Goal: Task Accomplishment & Management: Use online tool/utility

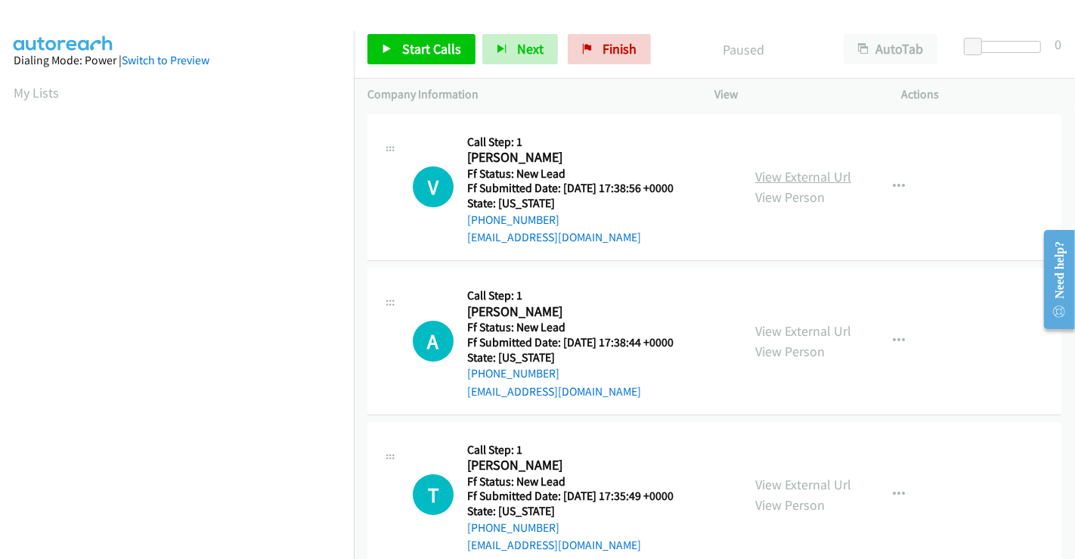
click at [792, 169] on link "View External Url" at bounding box center [803, 176] width 96 height 17
click at [797, 327] on link "View External Url" at bounding box center [803, 330] width 96 height 17
click at [794, 478] on link "View External Url" at bounding box center [803, 483] width 96 height 17
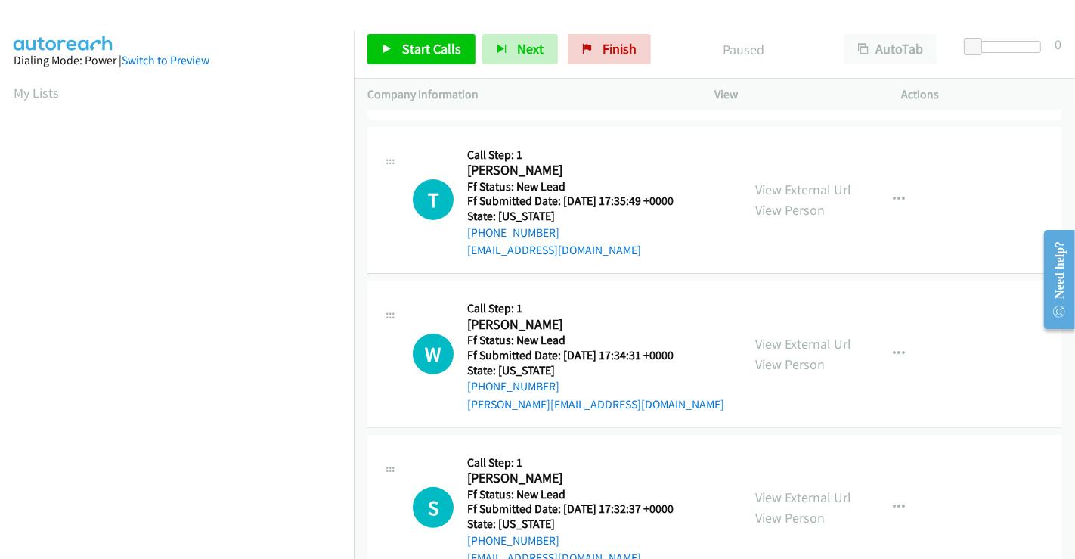
scroll to position [339, 0]
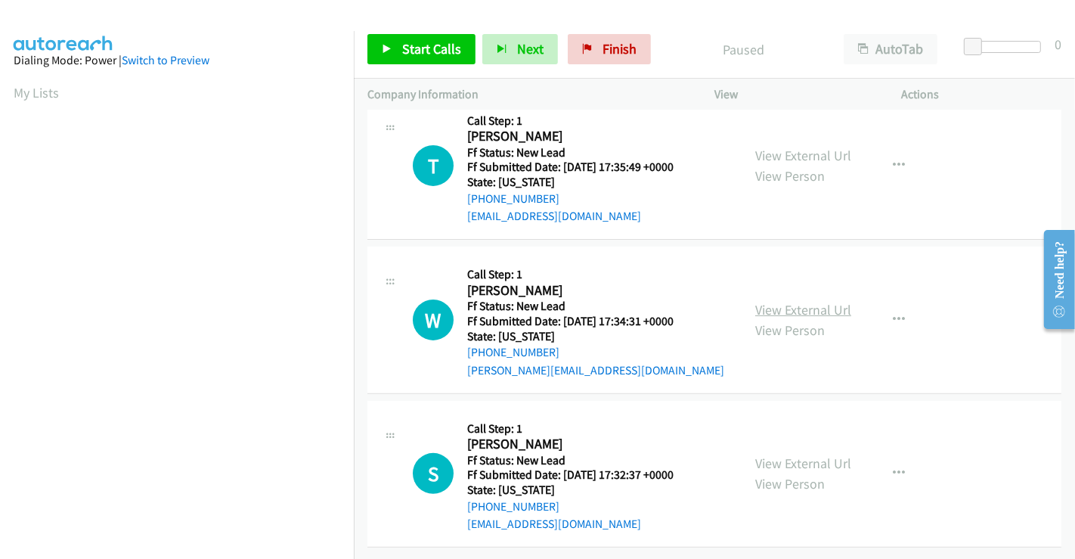
click at [801, 301] on link "View External Url" at bounding box center [803, 309] width 96 height 17
click at [802, 454] on link "View External Url" at bounding box center [803, 462] width 96 height 17
click at [421, 51] on span "Start Calls" at bounding box center [431, 48] width 59 height 17
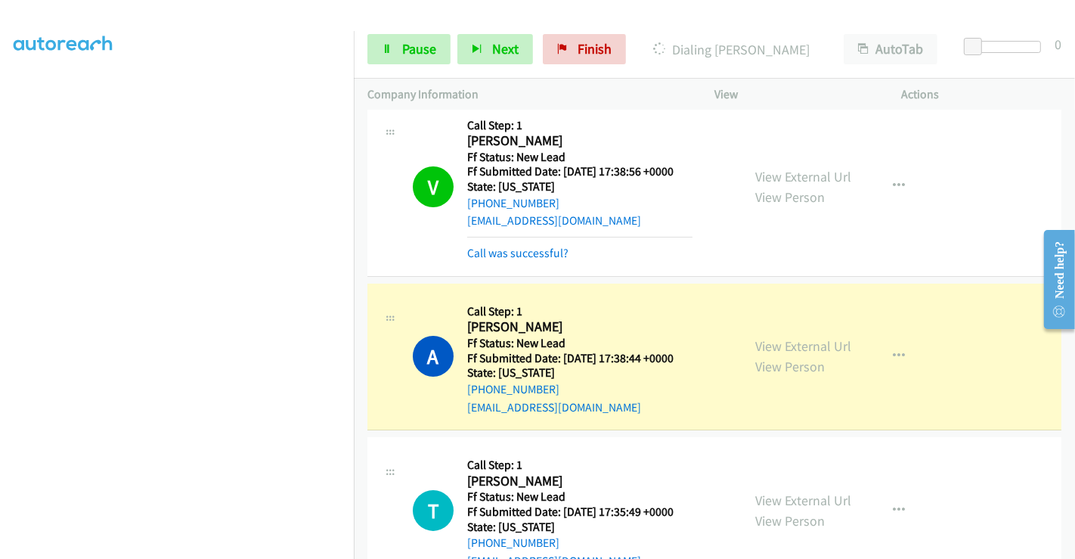
scroll to position [0, 0]
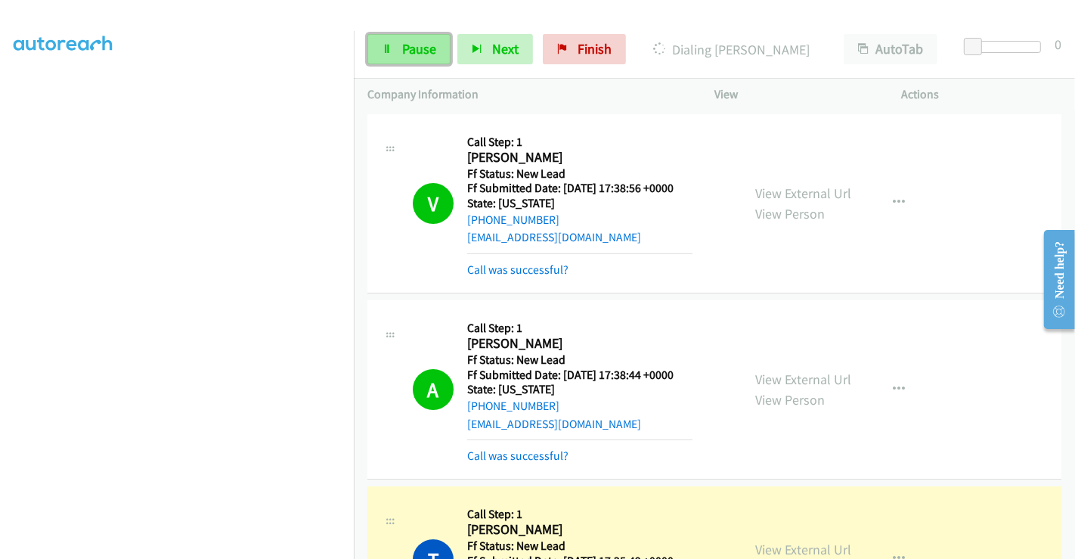
click at [390, 48] on icon at bounding box center [387, 50] width 11 height 11
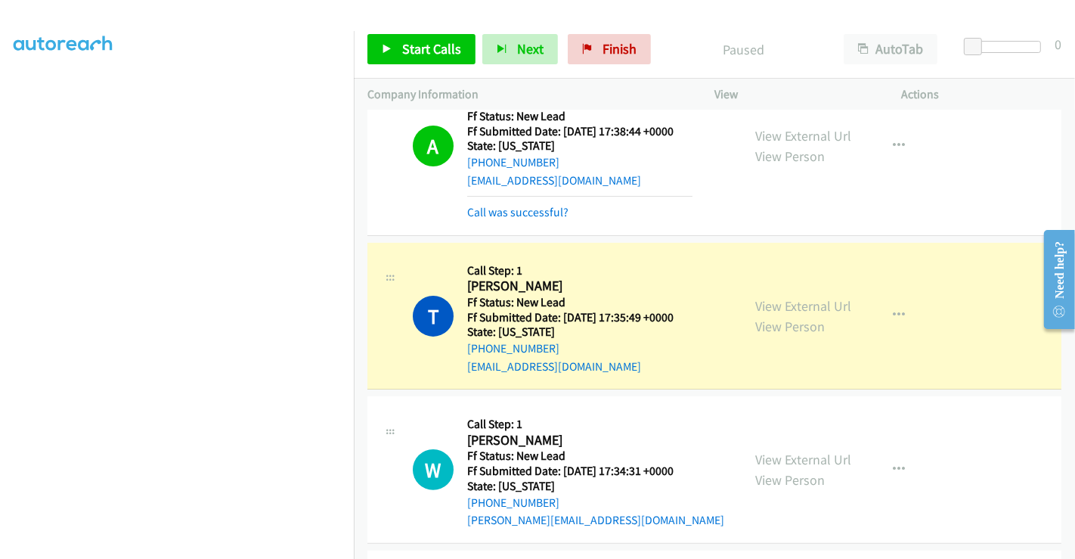
scroll to position [252, 0]
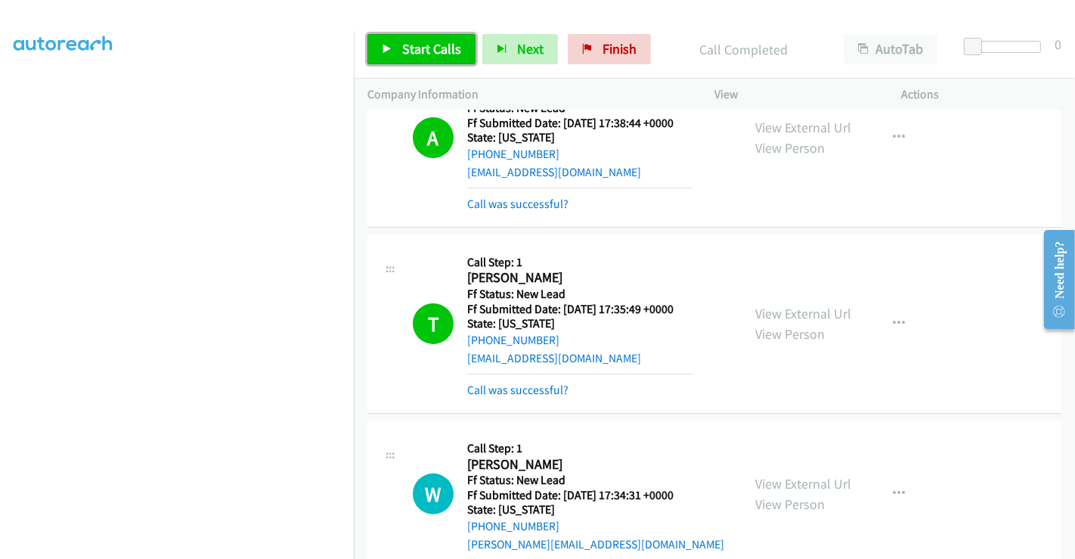
click at [430, 46] on span "Start Calls" at bounding box center [431, 48] width 59 height 17
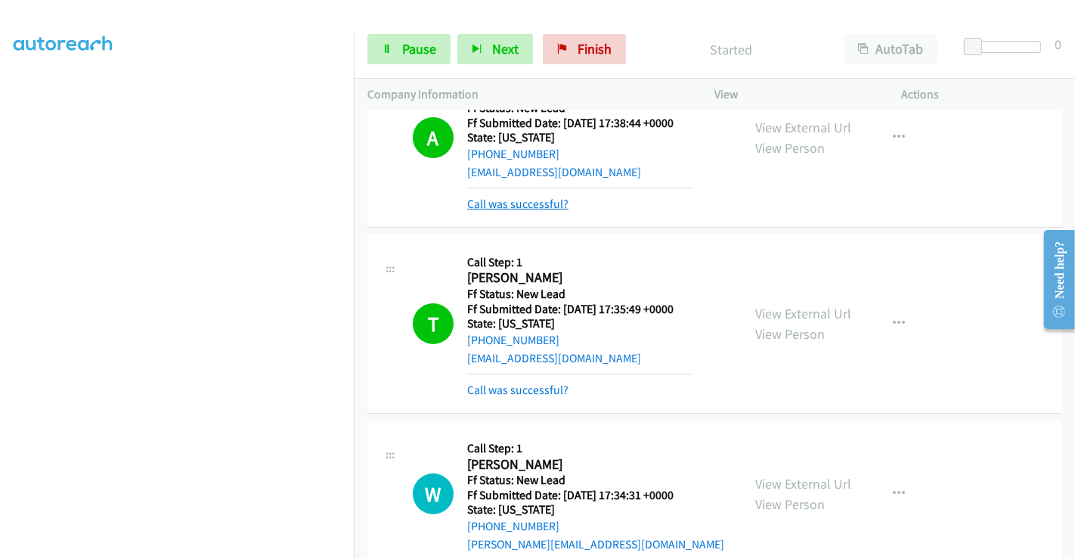
click at [540, 205] on link "Call was successful?" at bounding box center [517, 204] width 101 height 14
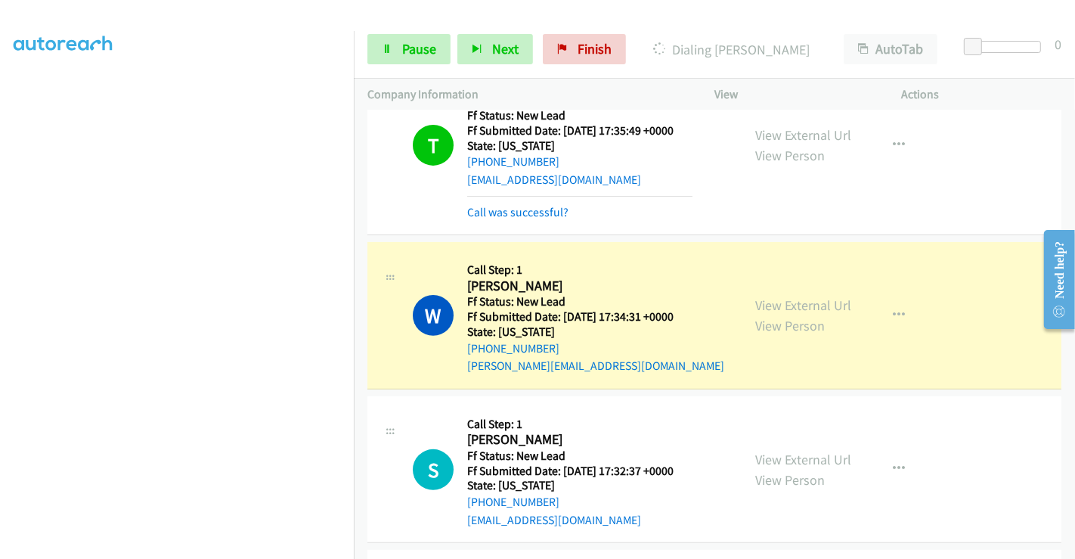
scroll to position [472, 0]
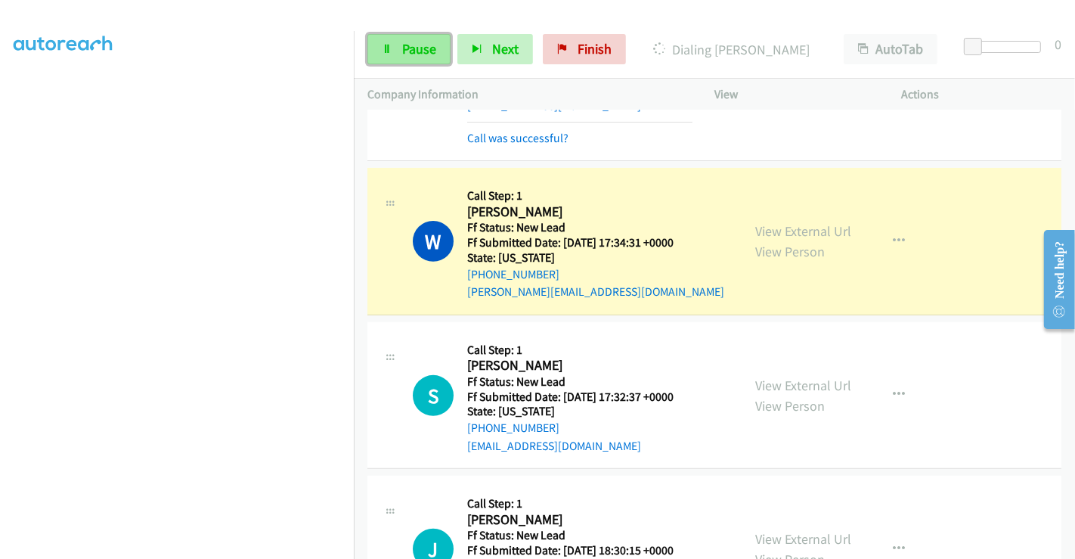
click at [427, 48] on span "Pause" at bounding box center [419, 48] width 34 height 17
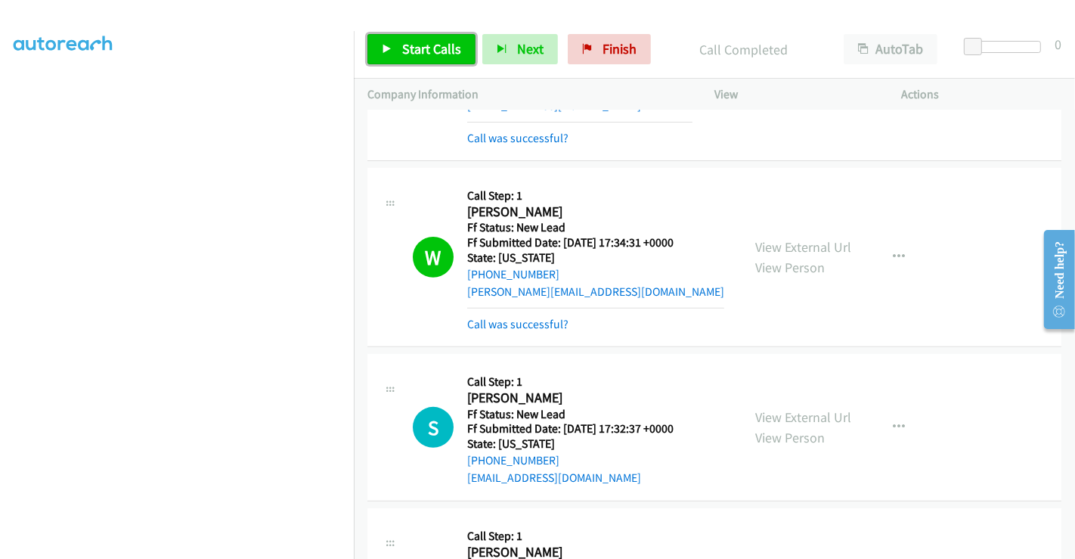
click at [429, 51] on span "Start Calls" at bounding box center [431, 48] width 59 height 17
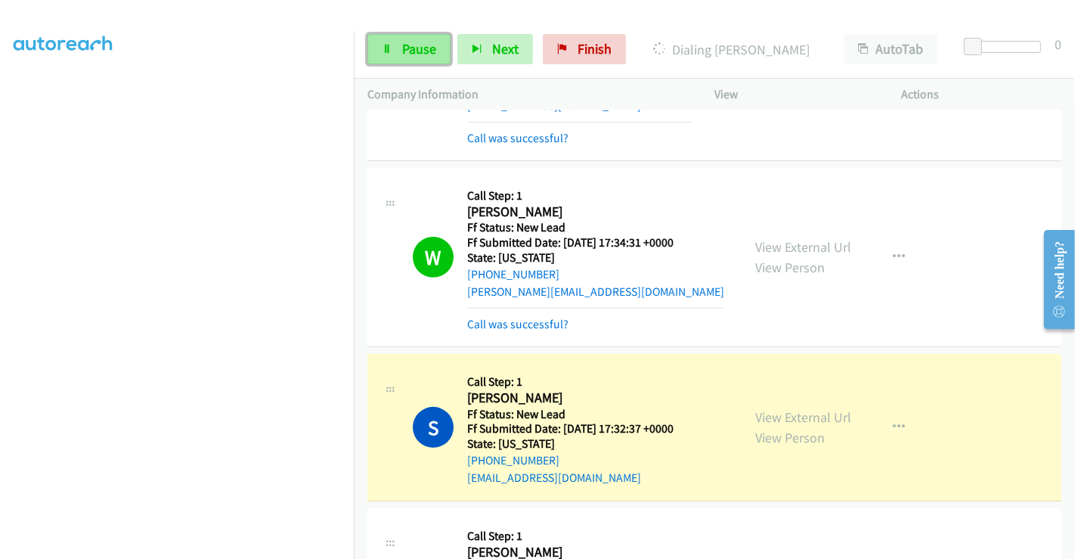
click at [418, 48] on span "Pause" at bounding box center [419, 48] width 34 height 17
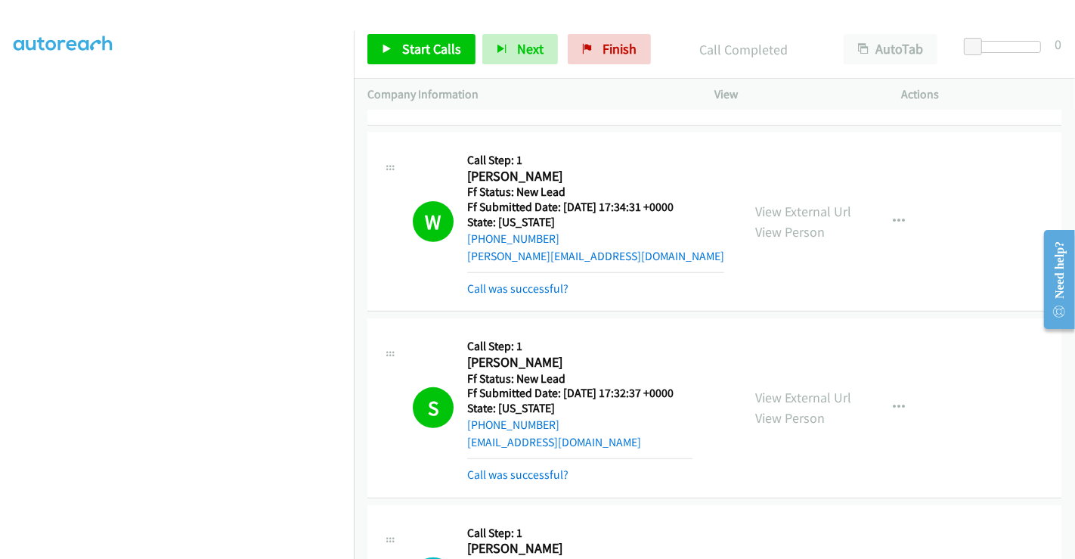
scroll to position [425, 0]
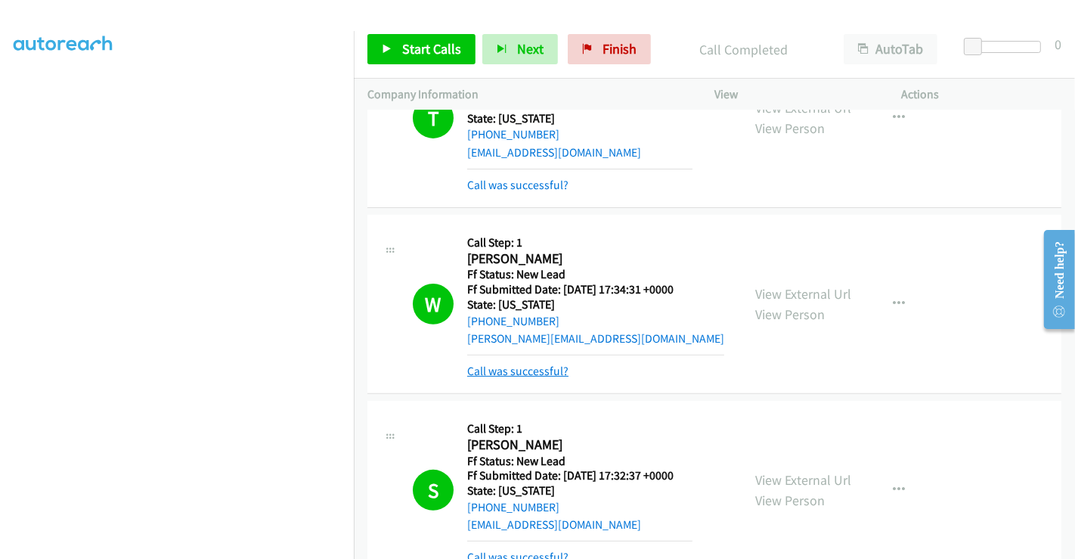
click at [540, 376] on link "Call was successful?" at bounding box center [517, 371] width 101 height 14
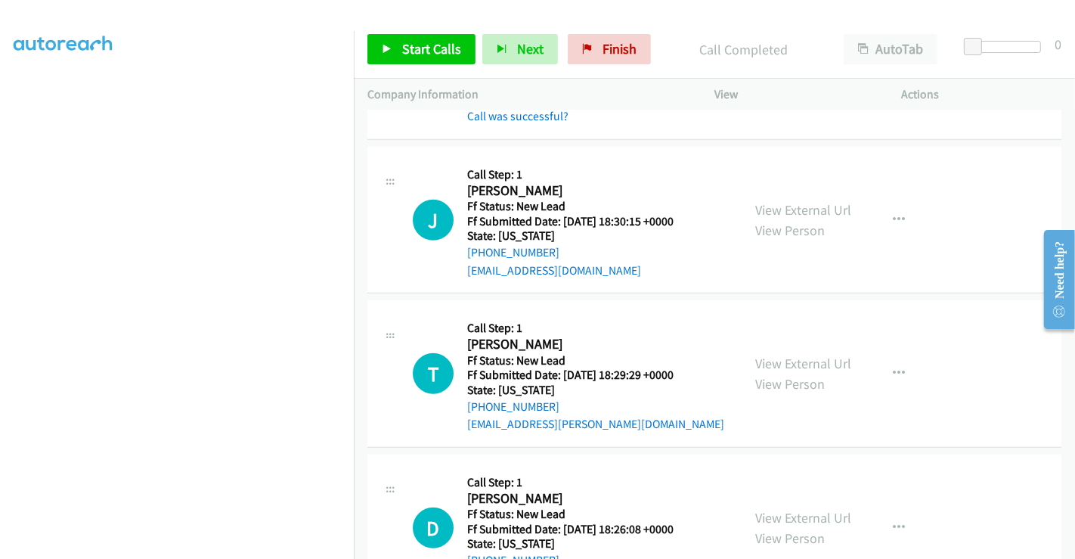
scroll to position [896, 0]
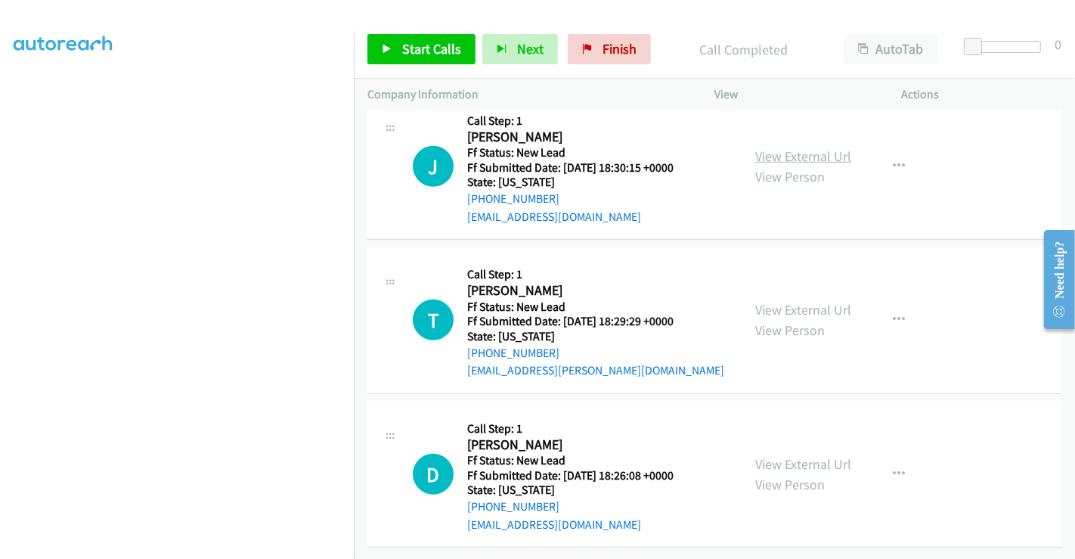
click at [773, 147] on link "View External Url" at bounding box center [803, 155] width 96 height 17
click at [788, 301] on link "View External Url" at bounding box center [803, 309] width 96 height 17
click at [788, 455] on link "View External Url" at bounding box center [803, 463] width 96 height 17
click at [427, 47] on span "Start Calls" at bounding box center [431, 48] width 59 height 17
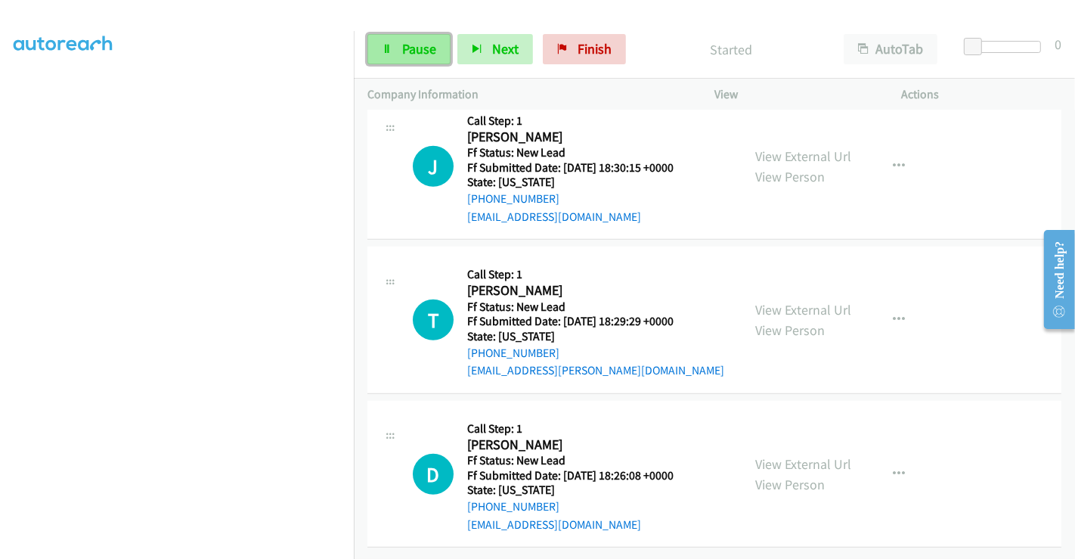
click at [414, 50] on span "Pause" at bounding box center [419, 48] width 34 height 17
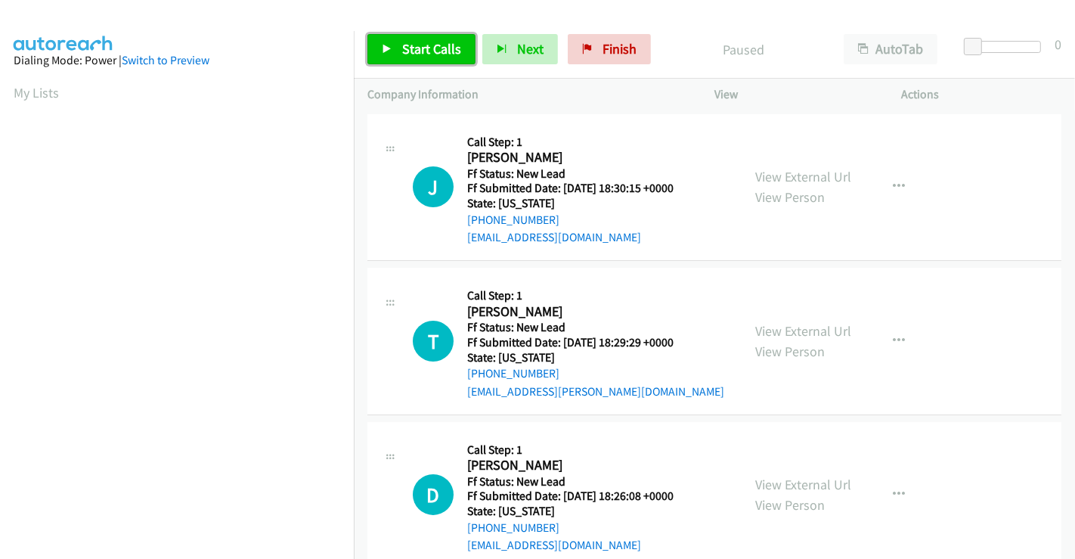
click at [436, 46] on span "Start Calls" at bounding box center [431, 48] width 59 height 17
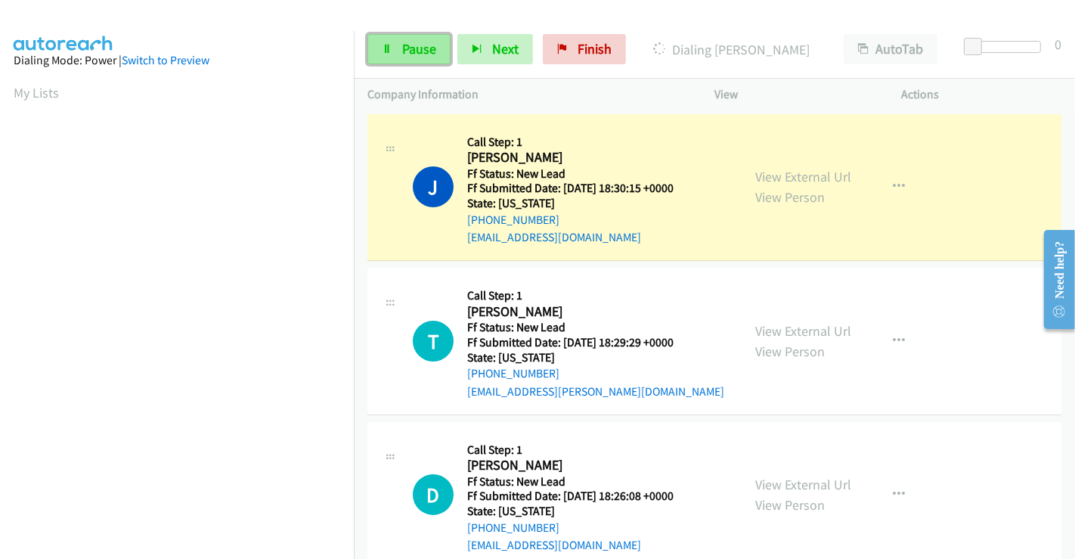
click at [406, 48] on span "Pause" at bounding box center [419, 48] width 34 height 17
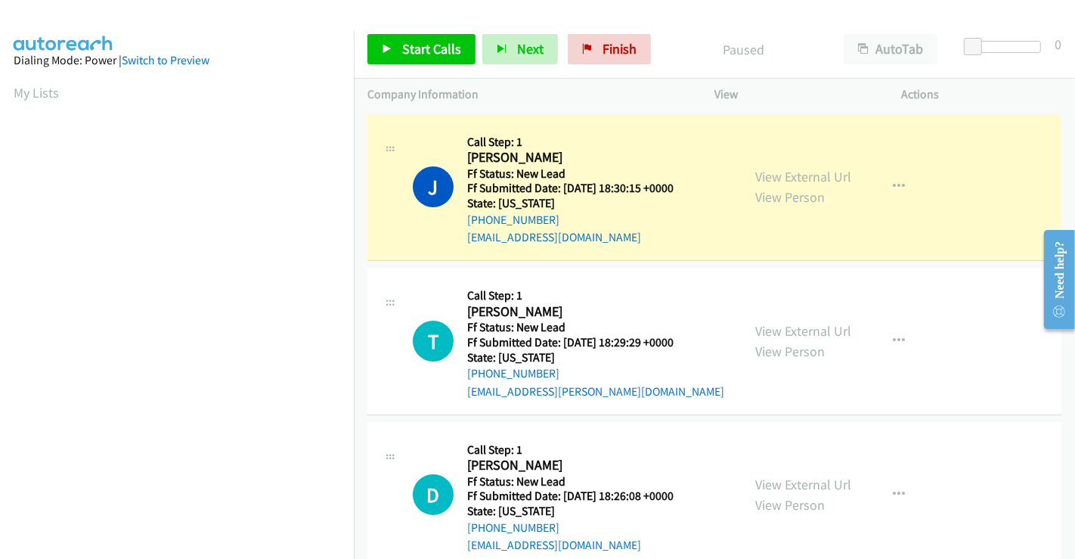
scroll to position [291, 0]
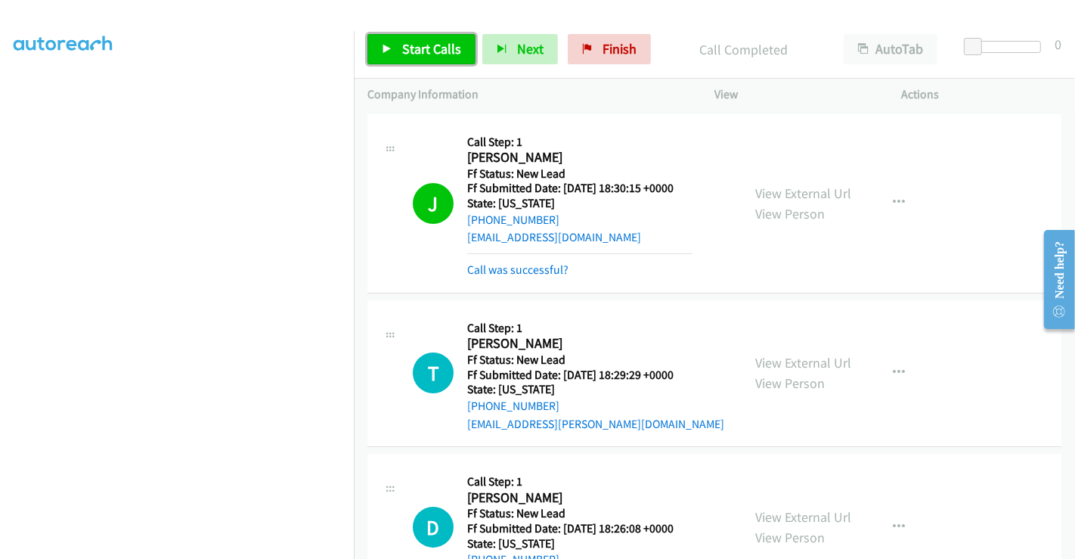
click at [415, 51] on span "Start Calls" at bounding box center [431, 48] width 59 height 17
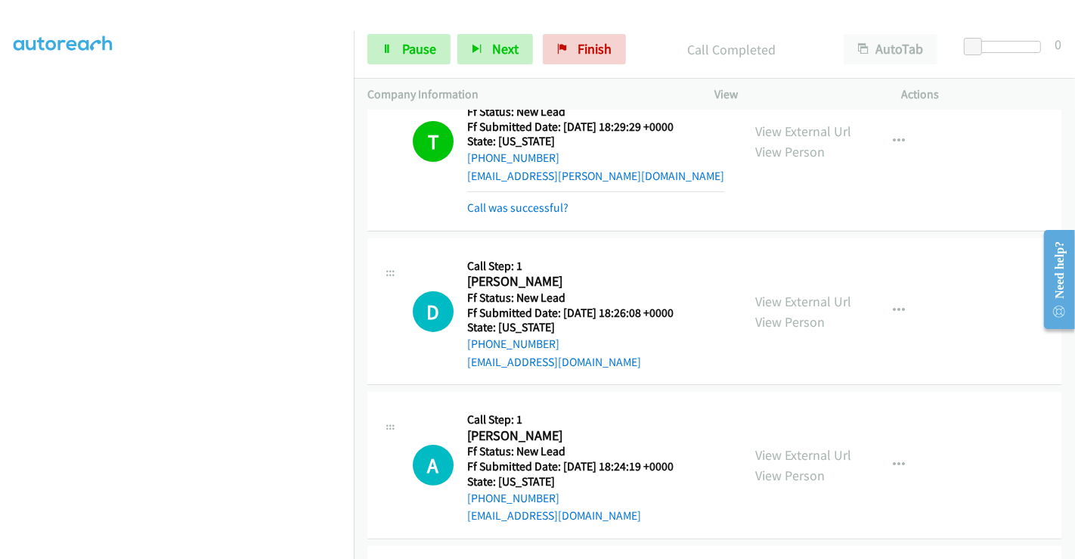
scroll to position [252, 0]
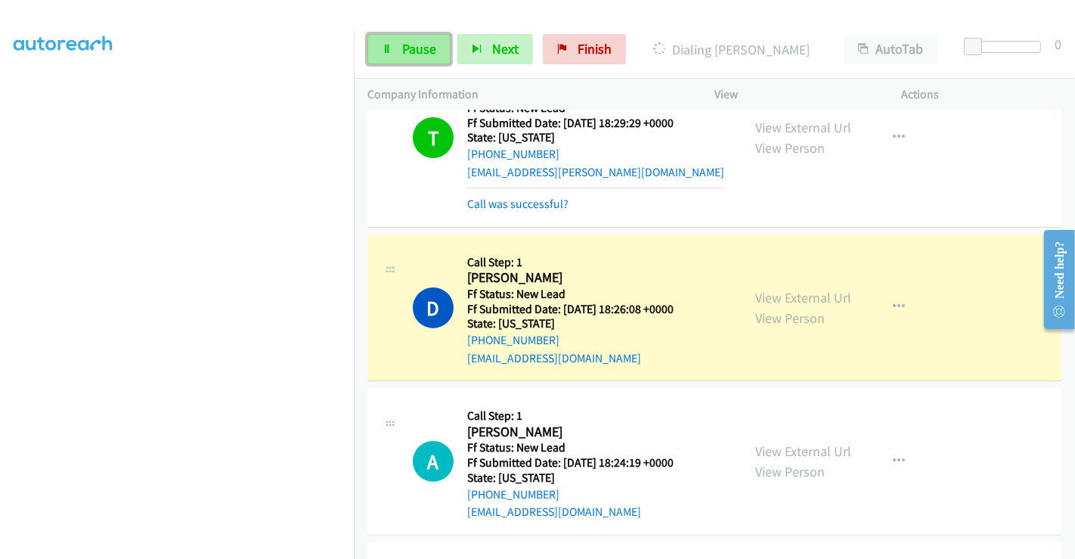
click at [415, 49] on span "Pause" at bounding box center [419, 48] width 34 height 17
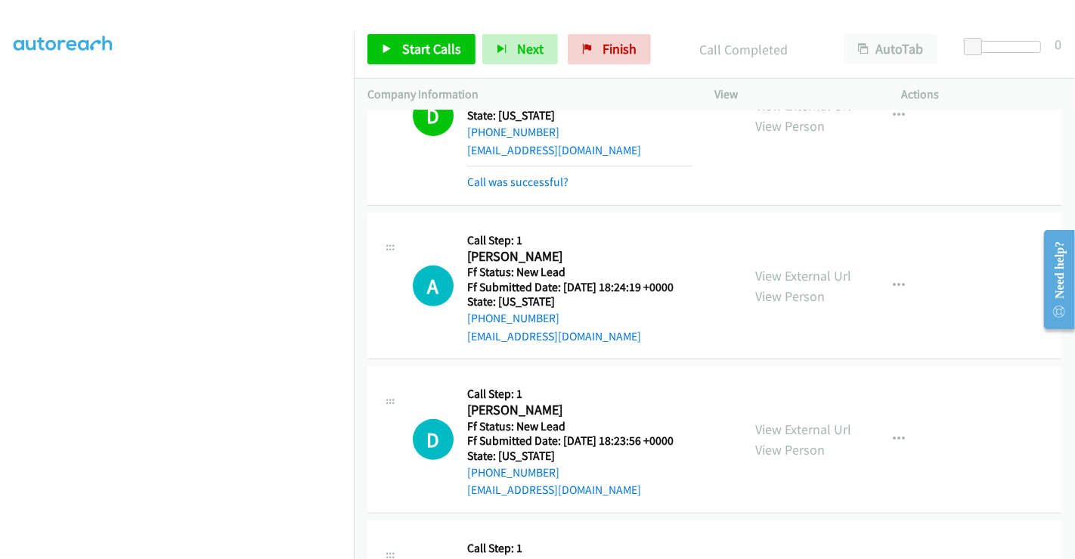
scroll to position [543, 0]
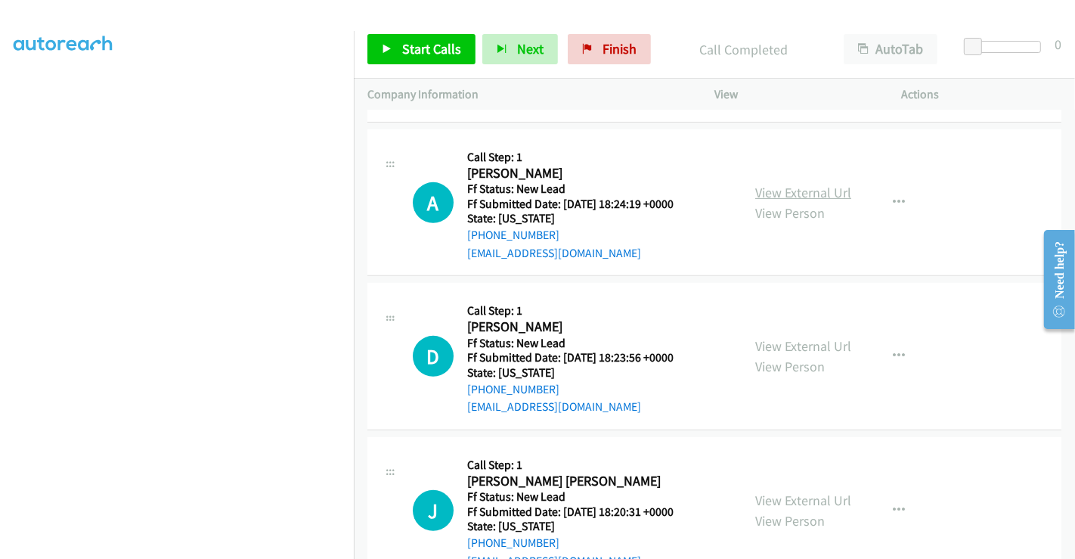
click at [814, 189] on link "View External Url" at bounding box center [803, 192] width 96 height 17
click at [777, 338] on link "View External Url" at bounding box center [803, 345] width 96 height 17
click at [788, 491] on link "View External Url" at bounding box center [803, 499] width 96 height 17
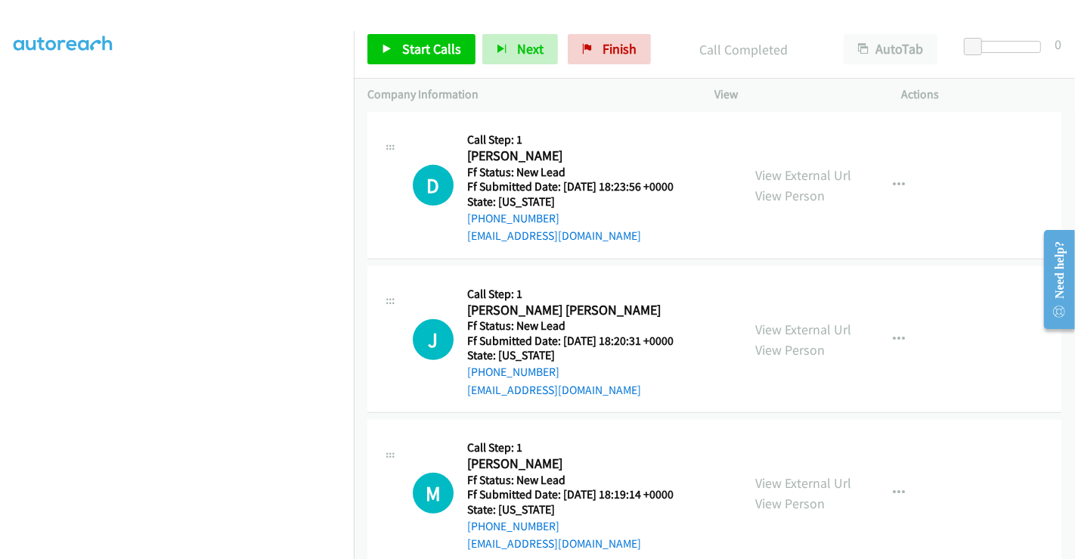
scroll to position [742, 0]
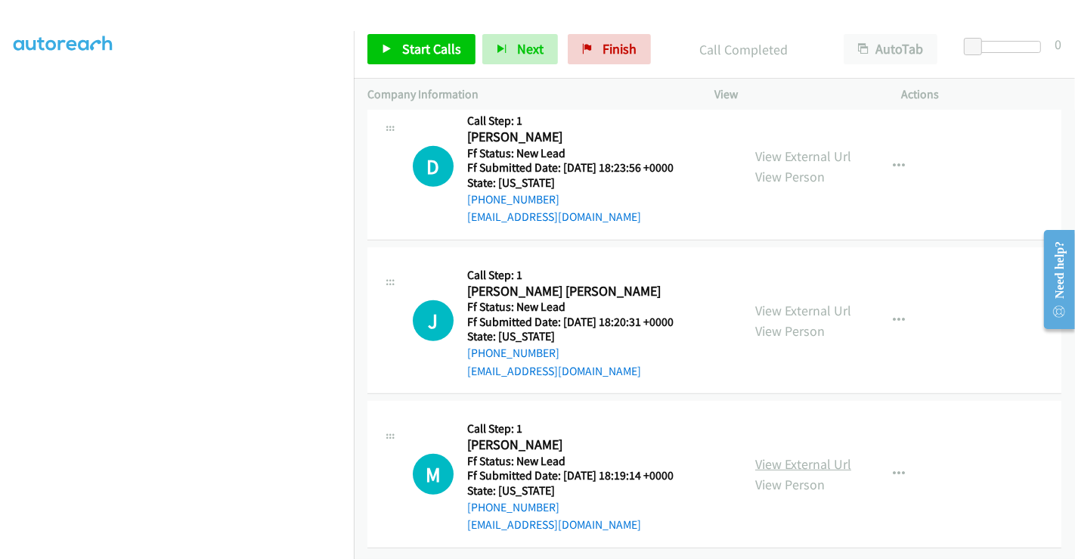
click at [790, 455] on link "View External Url" at bounding box center [803, 463] width 96 height 17
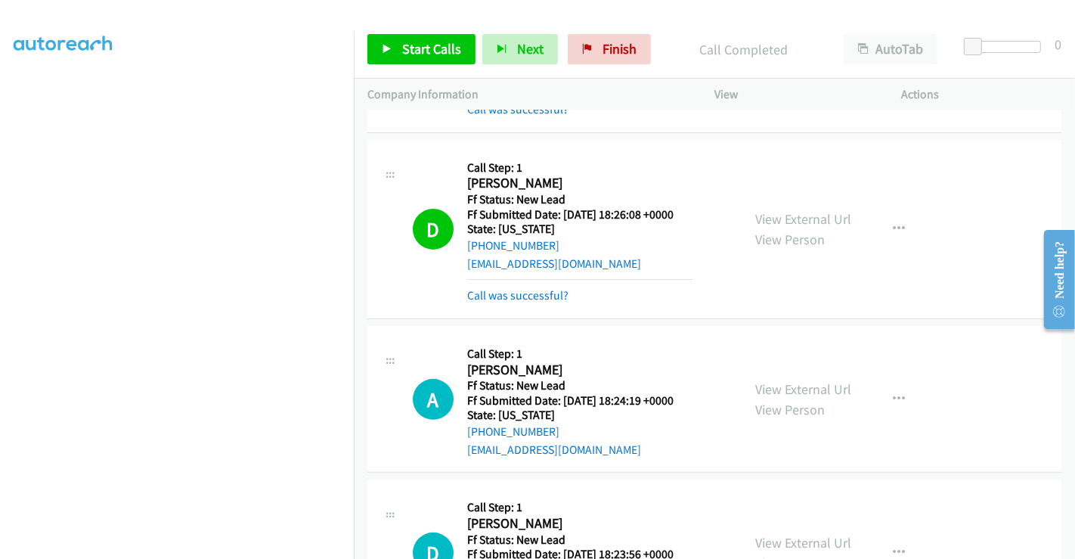
scroll to position [323, 0]
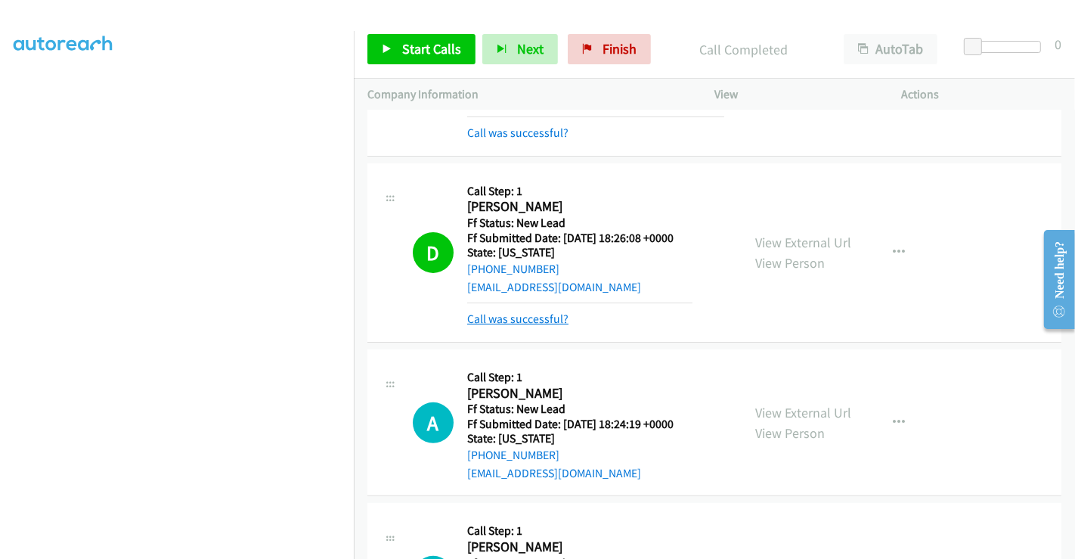
click at [522, 322] on link "Call was successful?" at bounding box center [517, 318] width 101 height 14
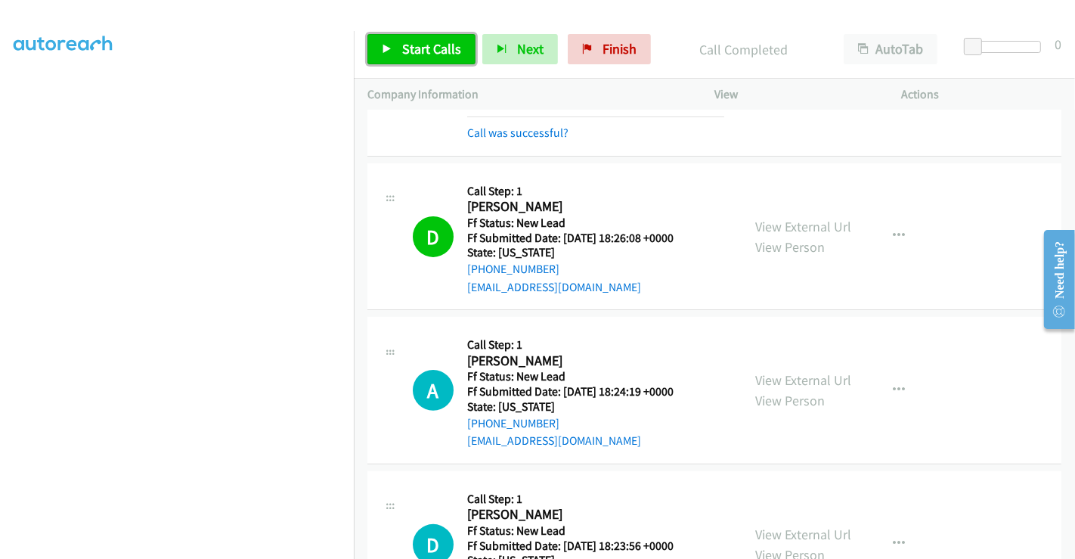
click at [453, 48] on span "Start Calls" at bounding box center [431, 48] width 59 height 17
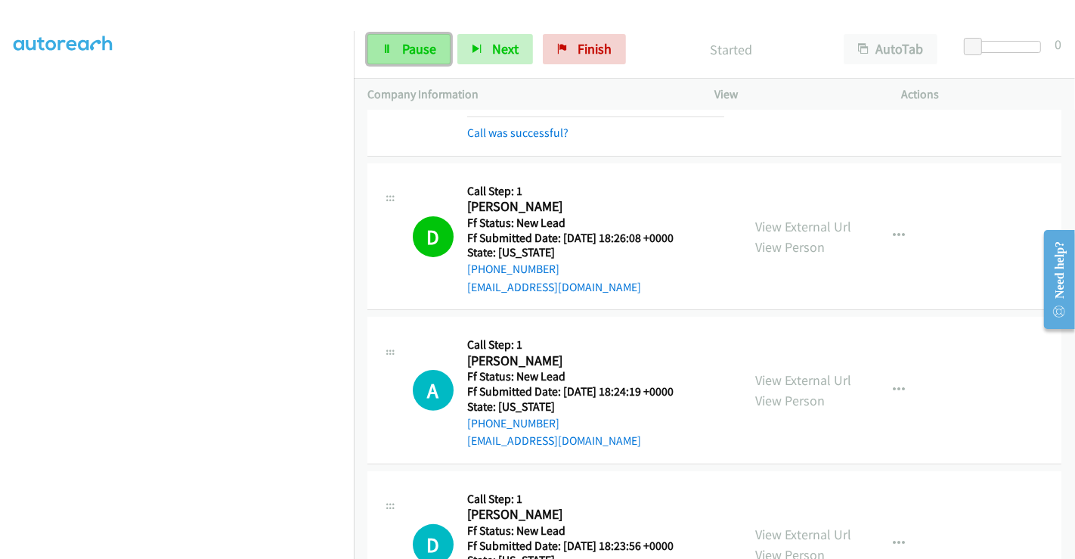
click at [425, 39] on link "Pause" at bounding box center [408, 49] width 83 height 30
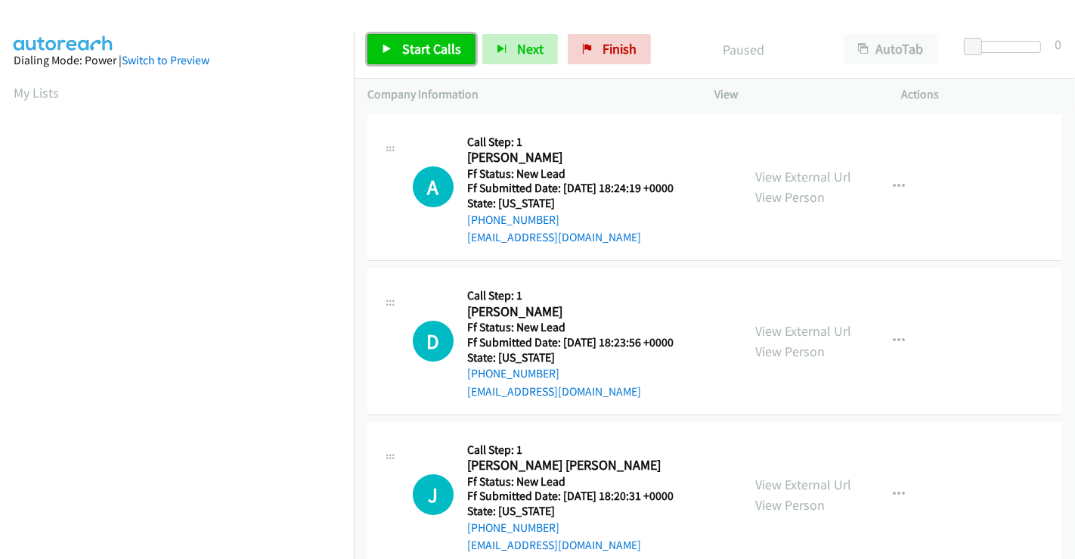
click at [418, 37] on link "Start Calls" at bounding box center [421, 49] width 108 height 30
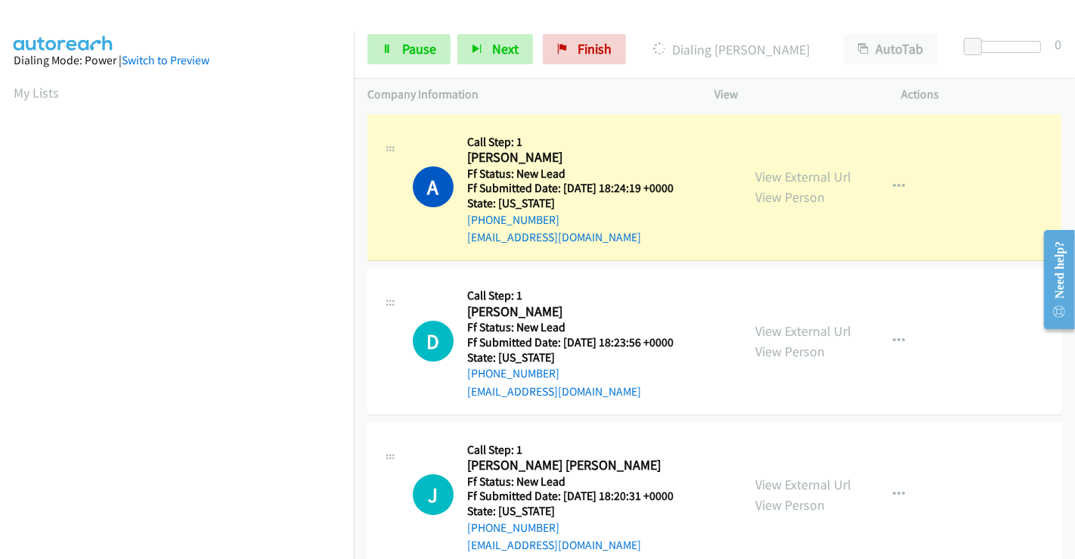
scroll to position [291, 0]
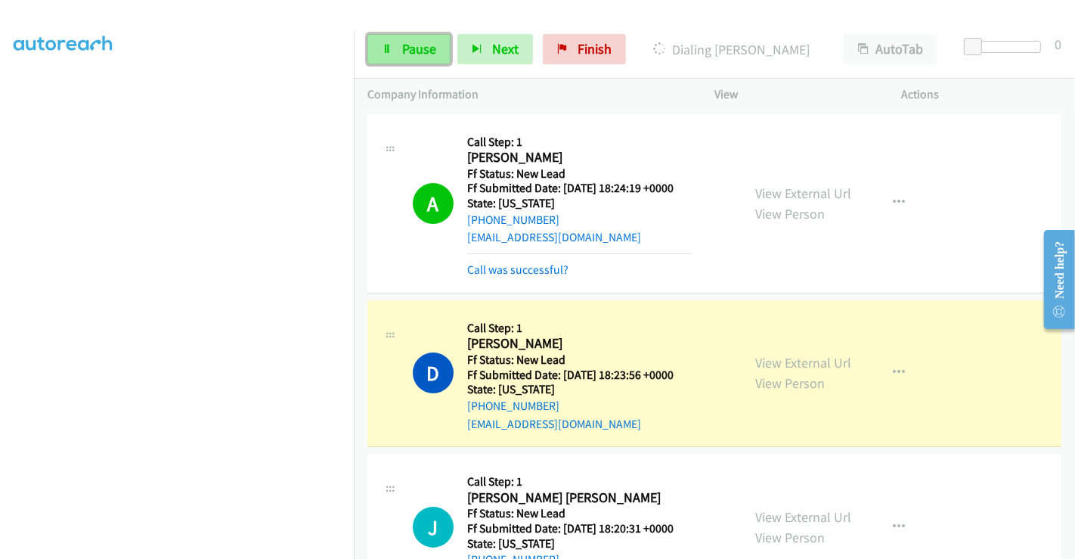
click at [407, 42] on span "Pause" at bounding box center [419, 48] width 34 height 17
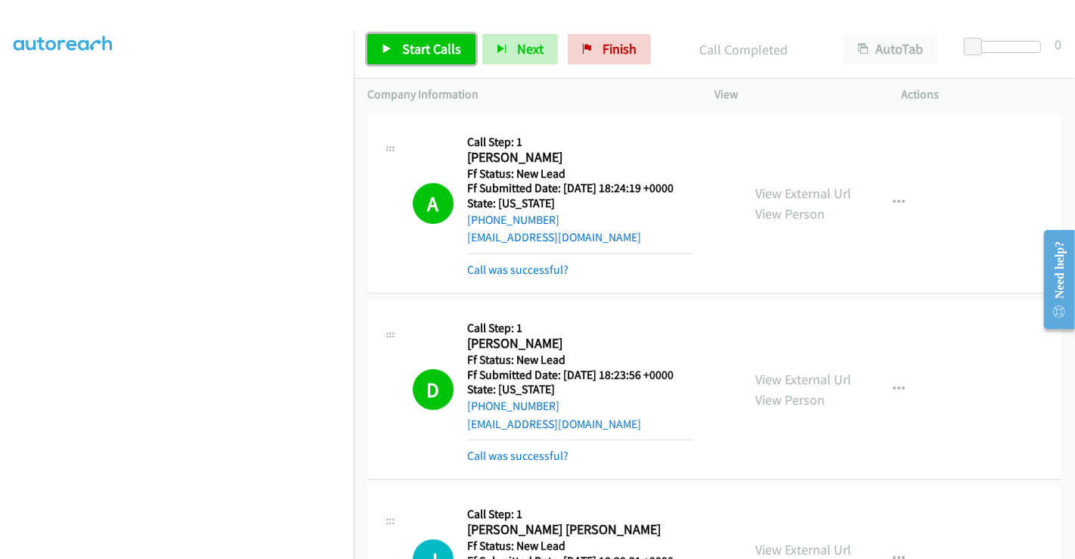
click at [421, 46] on span "Start Calls" at bounding box center [431, 48] width 59 height 17
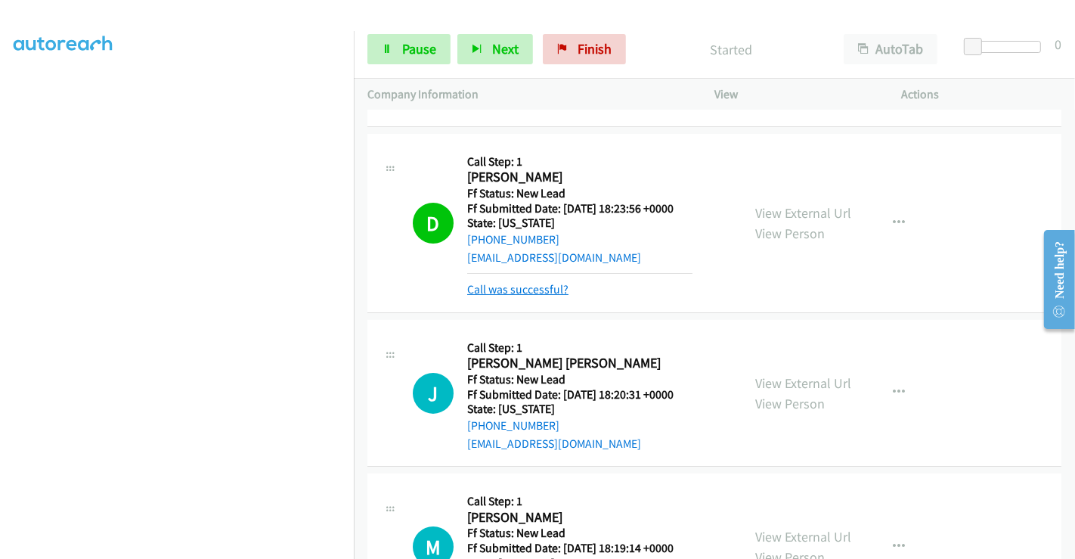
scroll to position [168, 0]
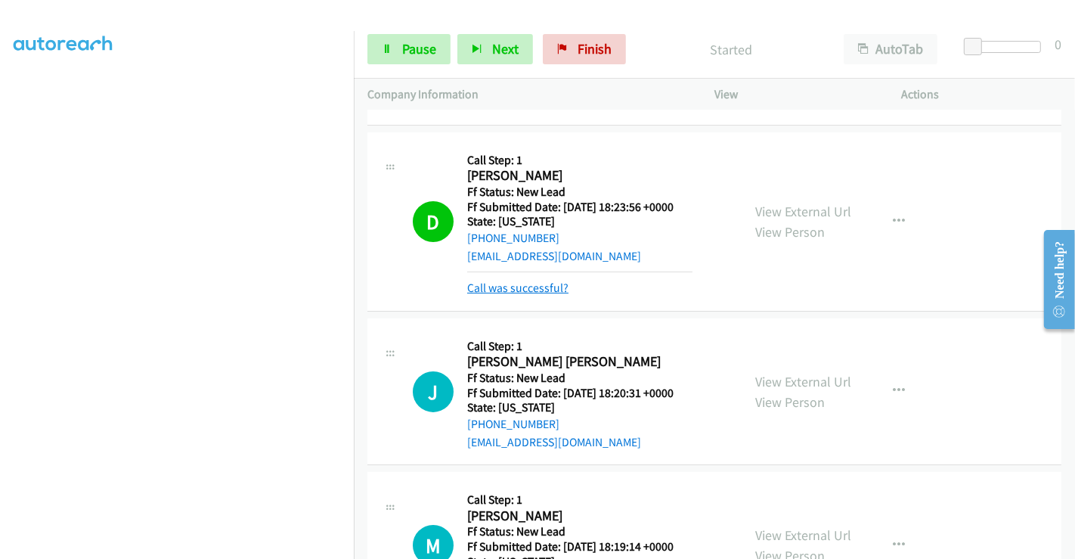
click at [517, 287] on link "Call was successful?" at bounding box center [517, 287] width 101 height 14
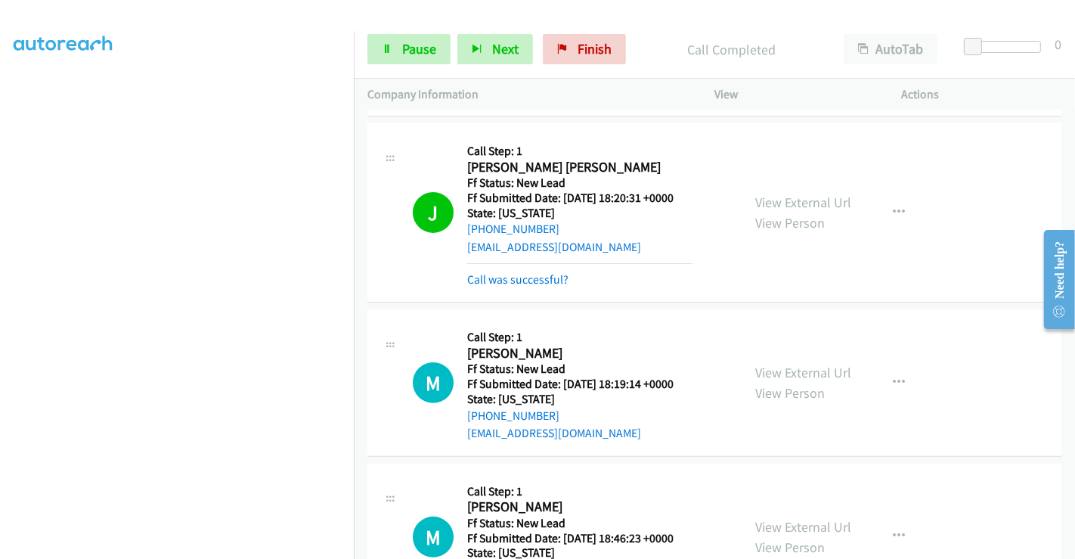
scroll to position [336, 0]
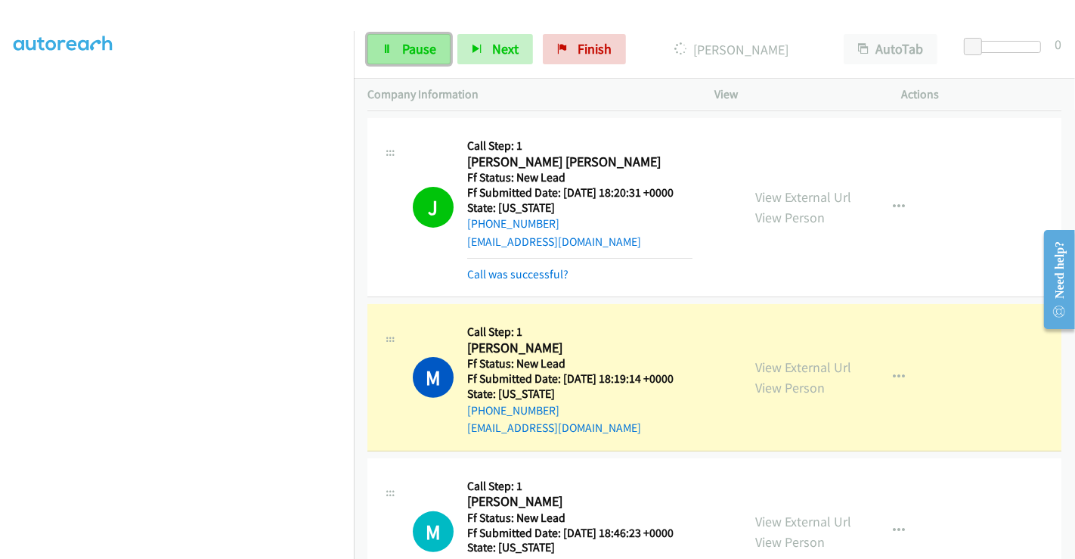
click at [384, 53] on icon at bounding box center [387, 50] width 11 height 11
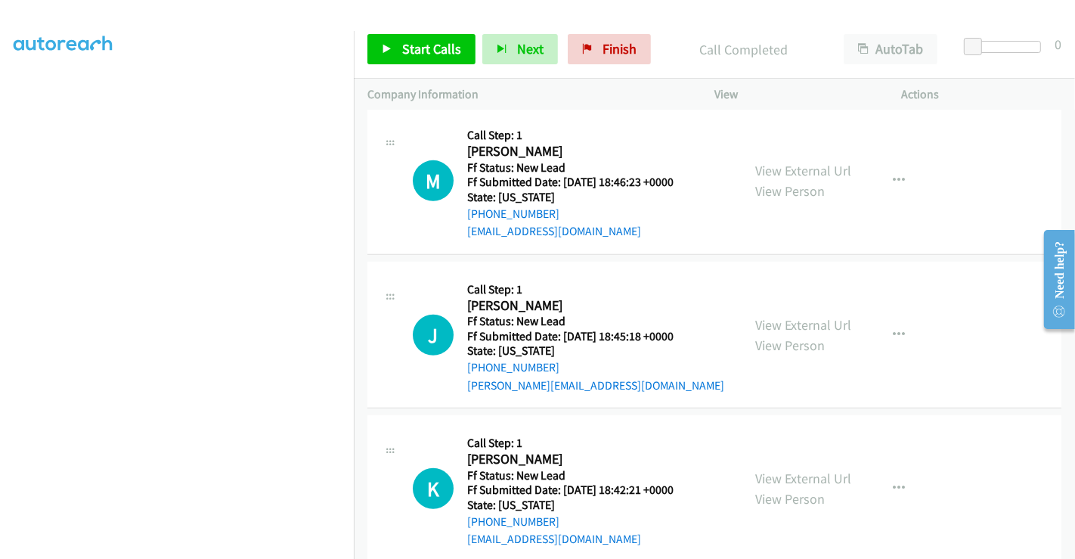
scroll to position [742, 0]
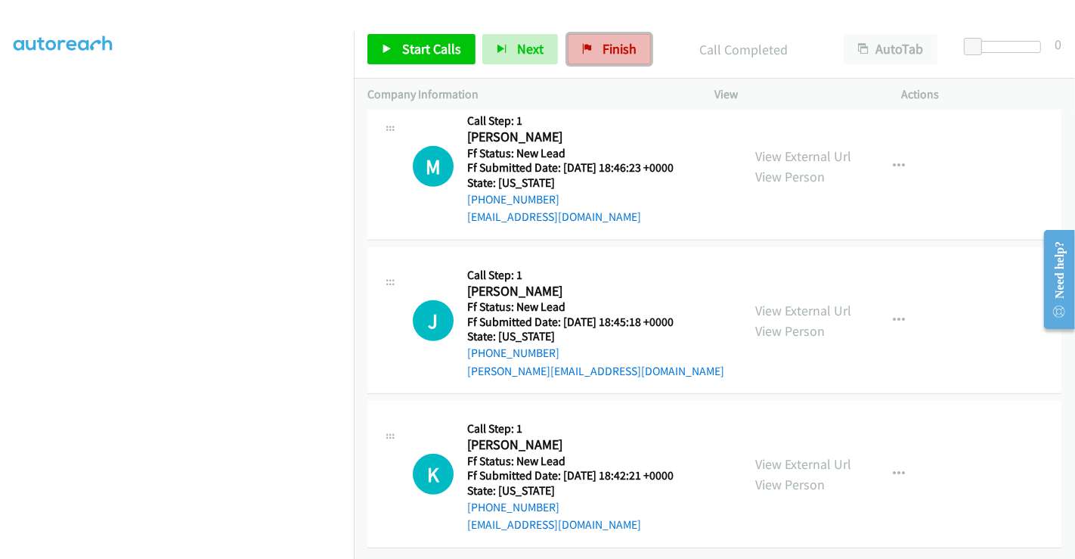
click at [602, 44] on span "Finish" at bounding box center [619, 48] width 34 height 17
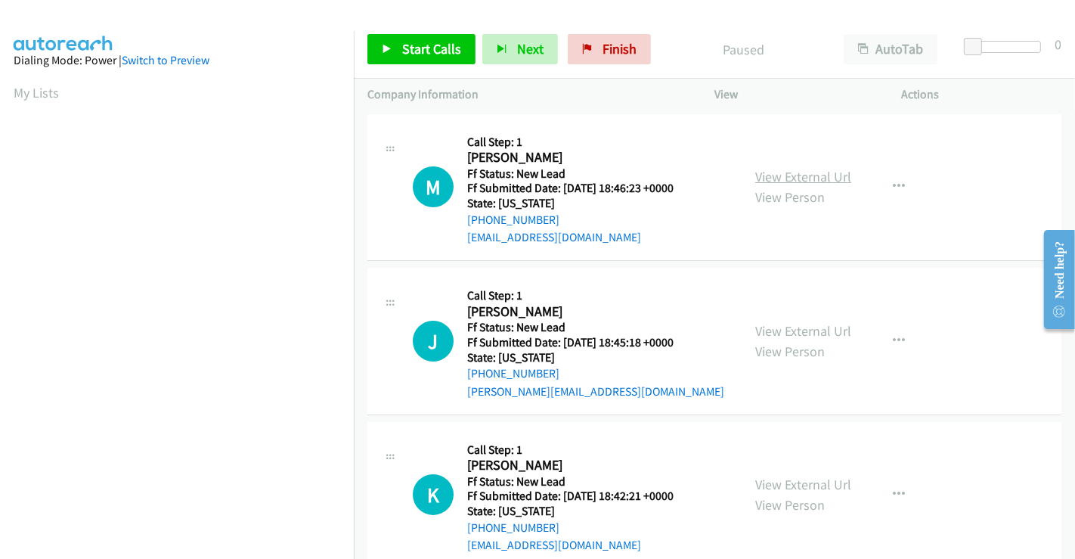
click at [800, 175] on link "View External Url" at bounding box center [803, 176] width 96 height 17
click at [778, 327] on link "View External Url" at bounding box center [803, 330] width 96 height 17
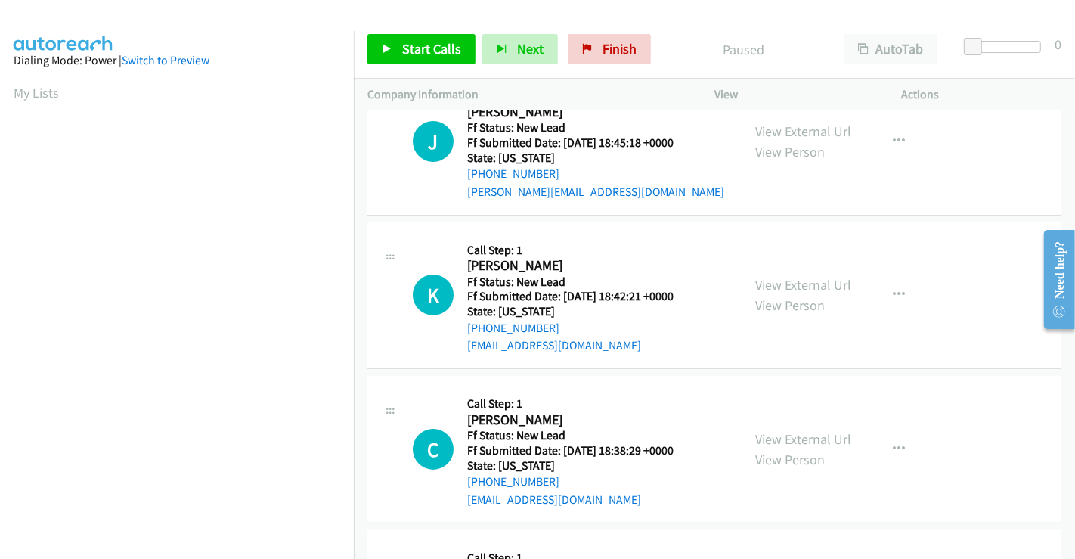
scroll to position [252, 0]
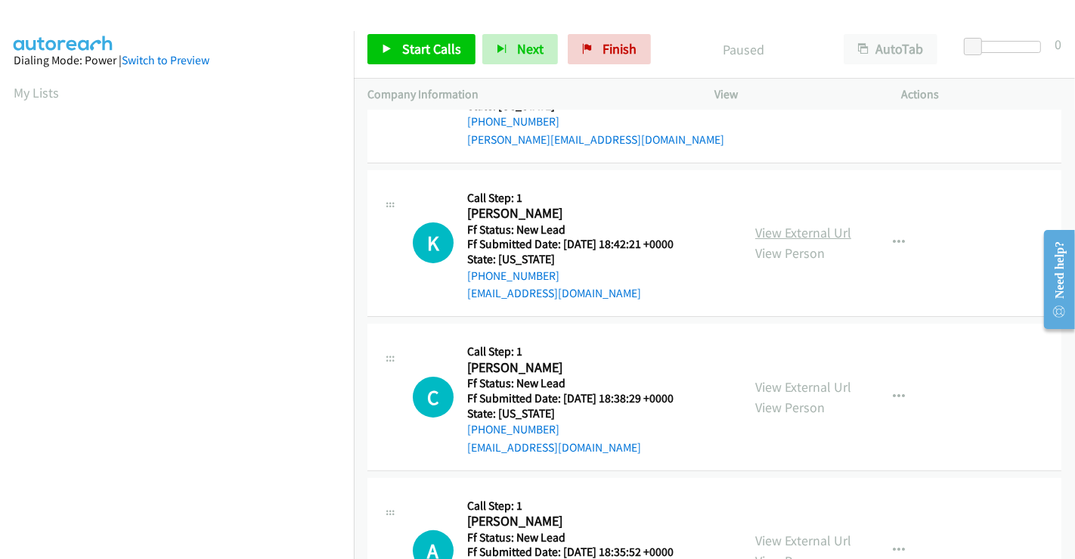
click at [782, 229] on link "View External Url" at bounding box center [803, 232] width 96 height 17
click at [787, 394] on div "View External Url View Person" at bounding box center [803, 396] width 96 height 41
click at [788, 384] on link "View External Url" at bounding box center [803, 386] width 96 height 17
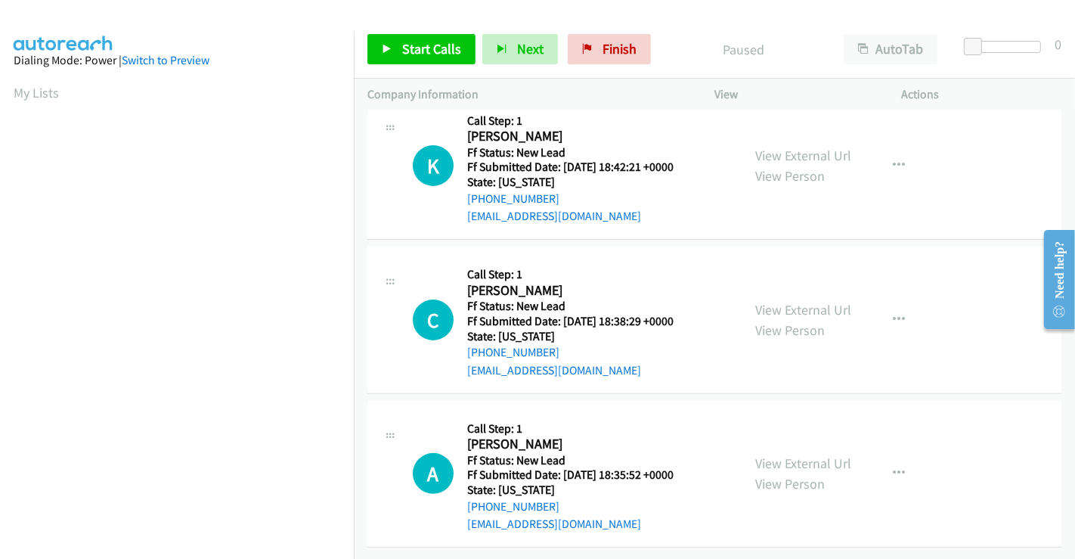
scroll to position [339, 0]
click at [797, 454] on link "View External Url" at bounding box center [803, 462] width 96 height 17
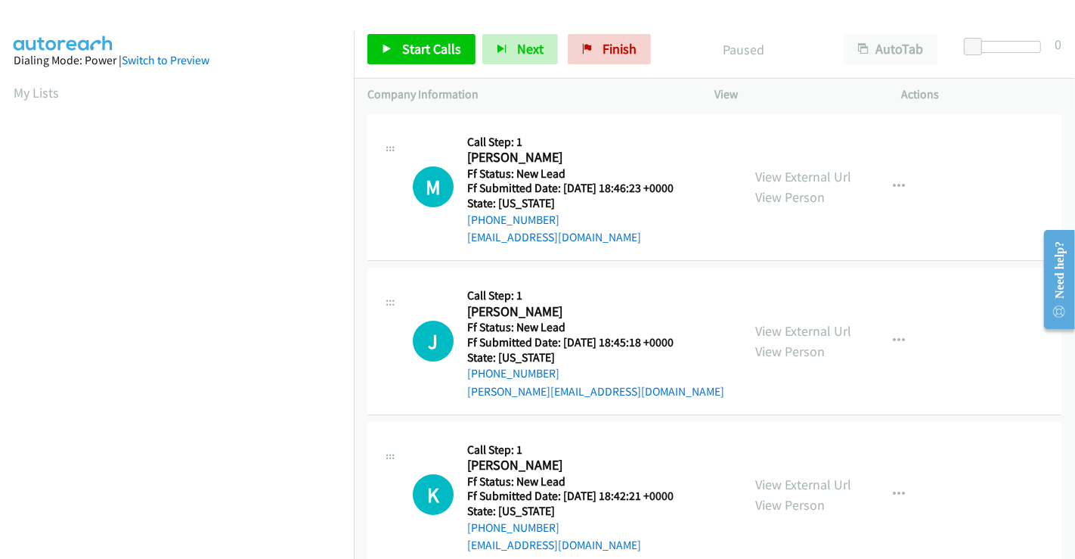
scroll to position [291, 0]
click at [419, 47] on span "Start Calls" at bounding box center [431, 48] width 59 height 17
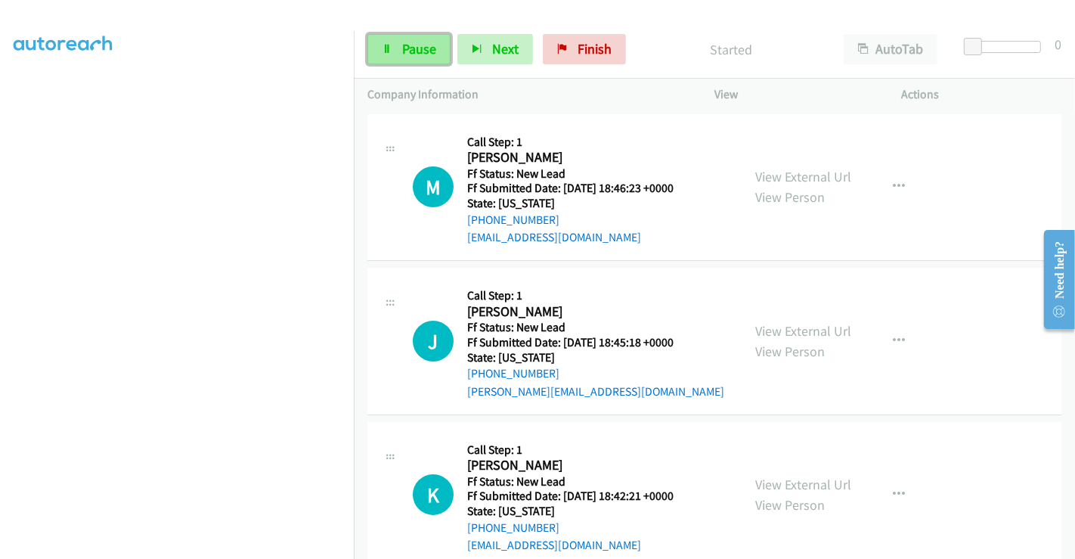
click at [414, 51] on span "Pause" at bounding box center [419, 48] width 34 height 17
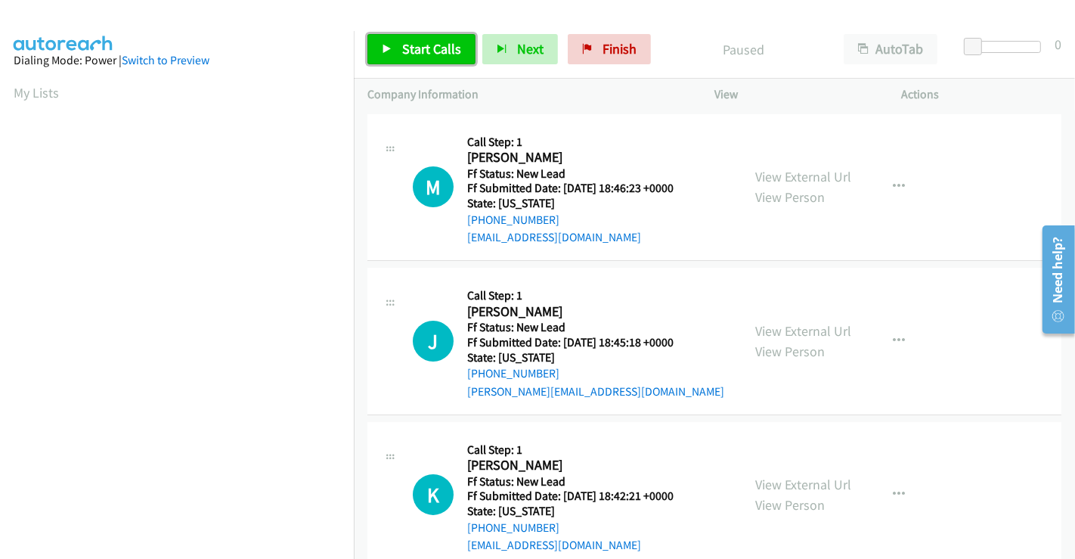
click at [419, 45] on span "Start Calls" at bounding box center [431, 48] width 59 height 17
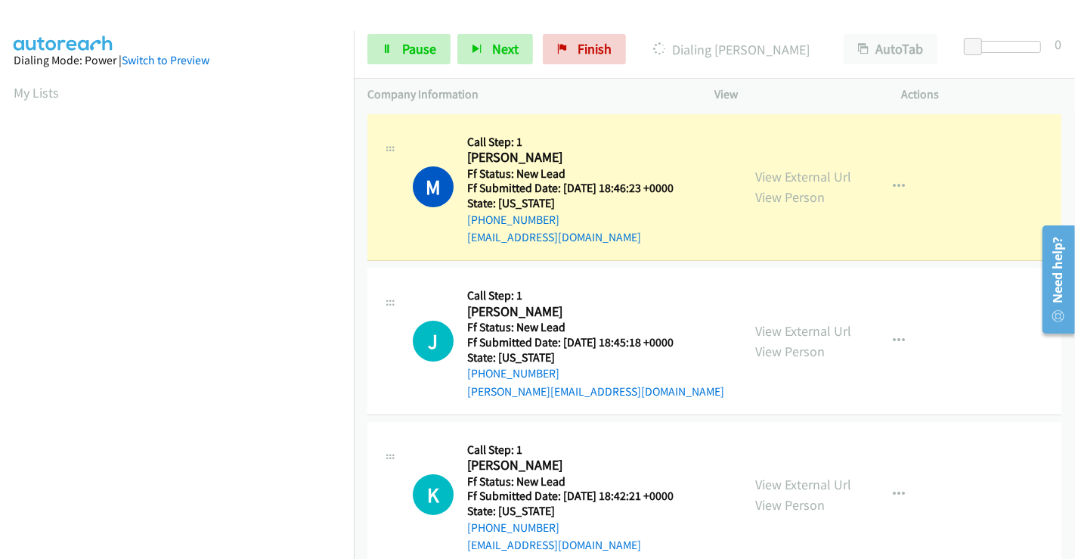
scroll to position [291, 0]
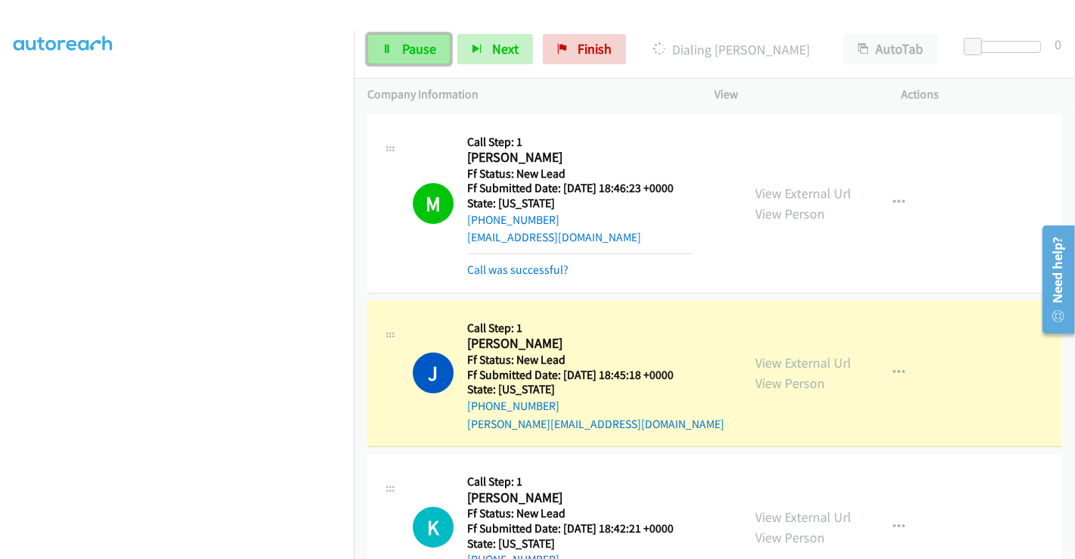
click at [414, 53] on span "Pause" at bounding box center [419, 48] width 34 height 17
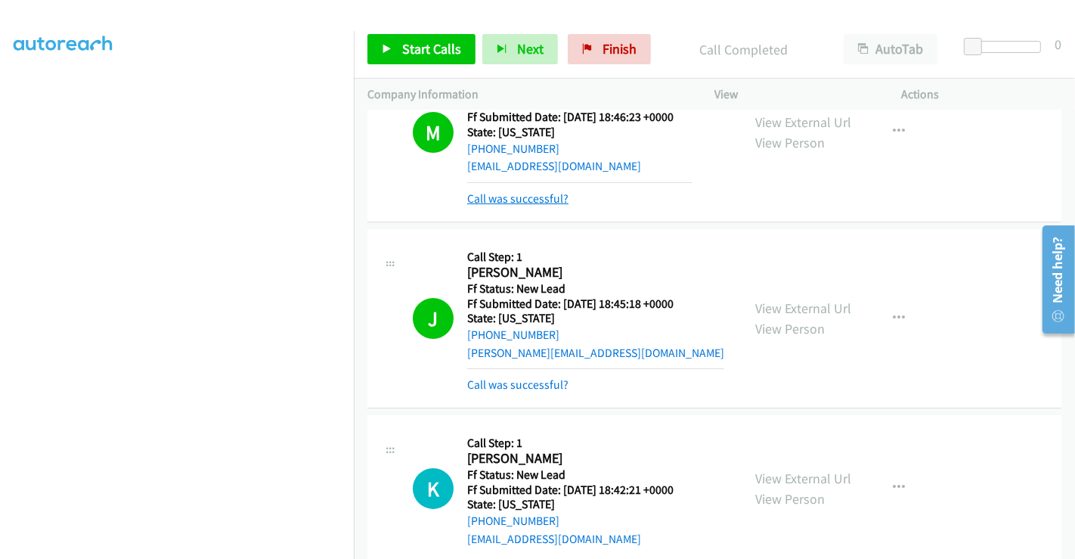
scroll to position [168, 0]
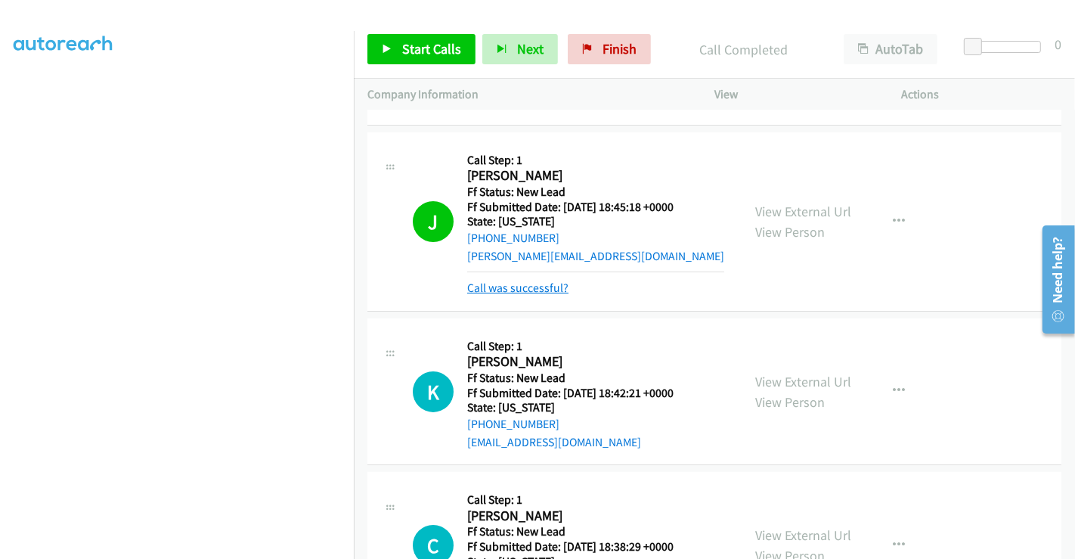
click at [525, 286] on link "Call was successful?" at bounding box center [517, 287] width 101 height 14
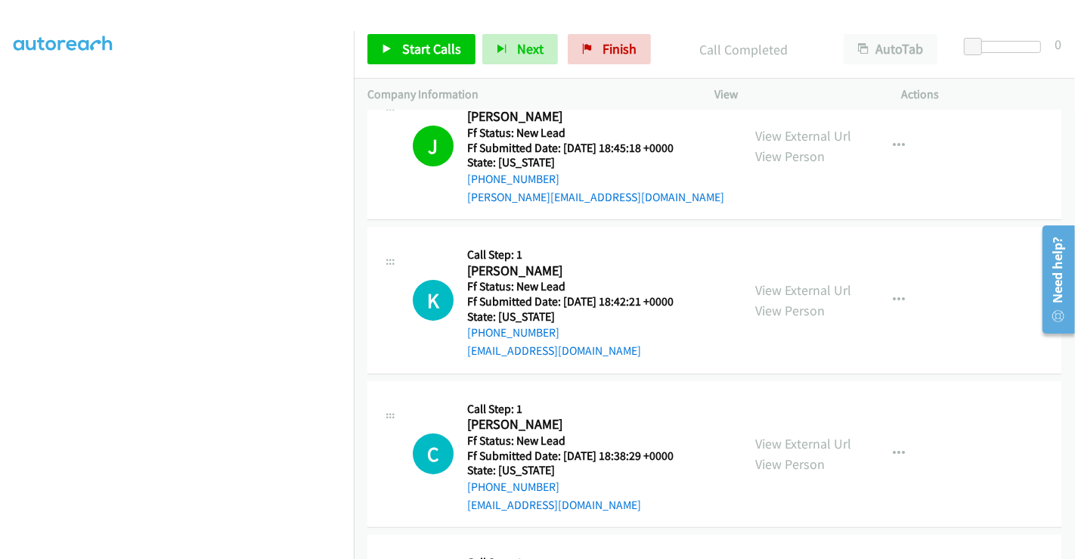
scroll to position [252, 0]
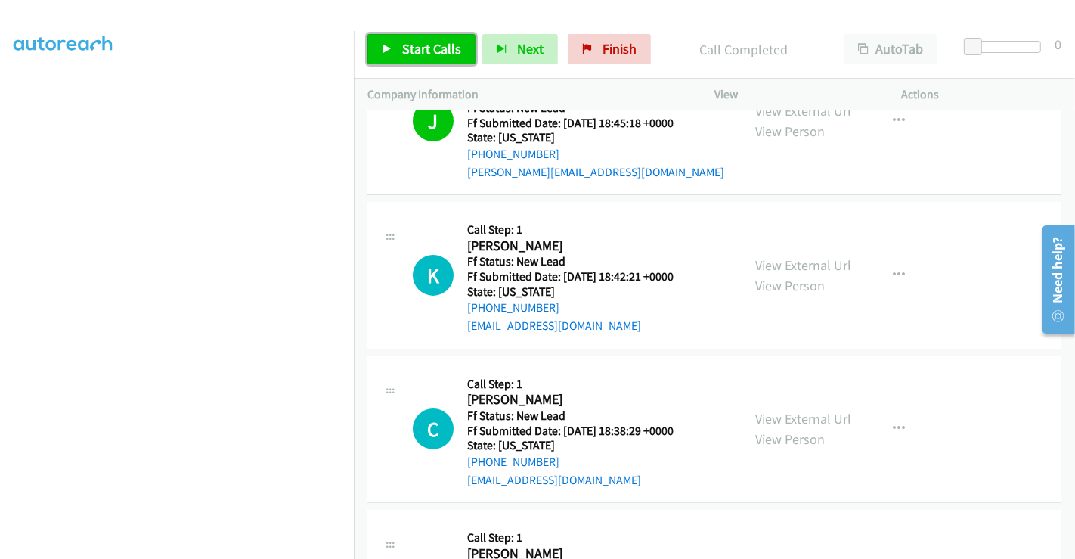
click at [410, 48] on span "Start Calls" at bounding box center [431, 48] width 59 height 17
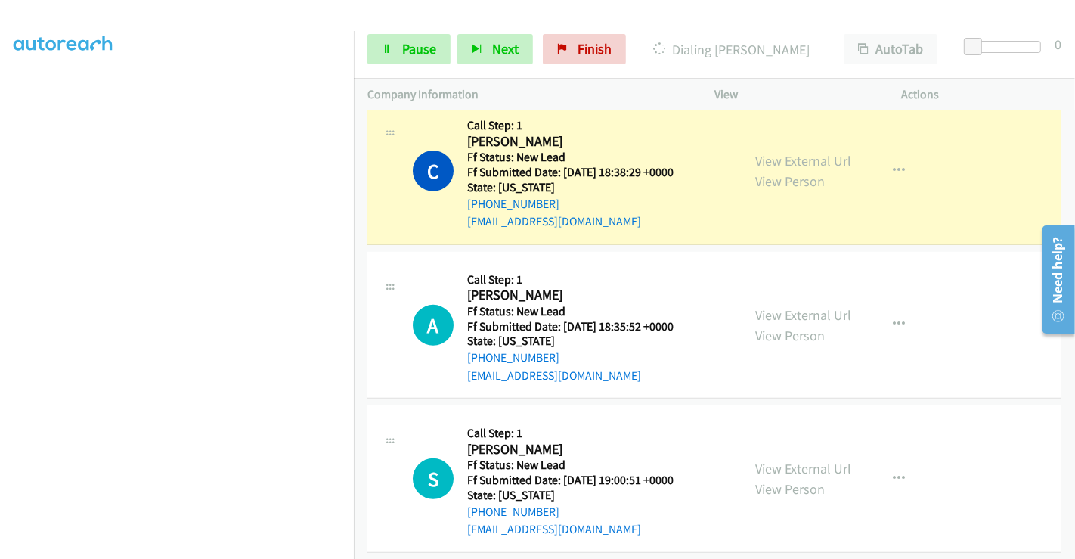
scroll to position [444, 0]
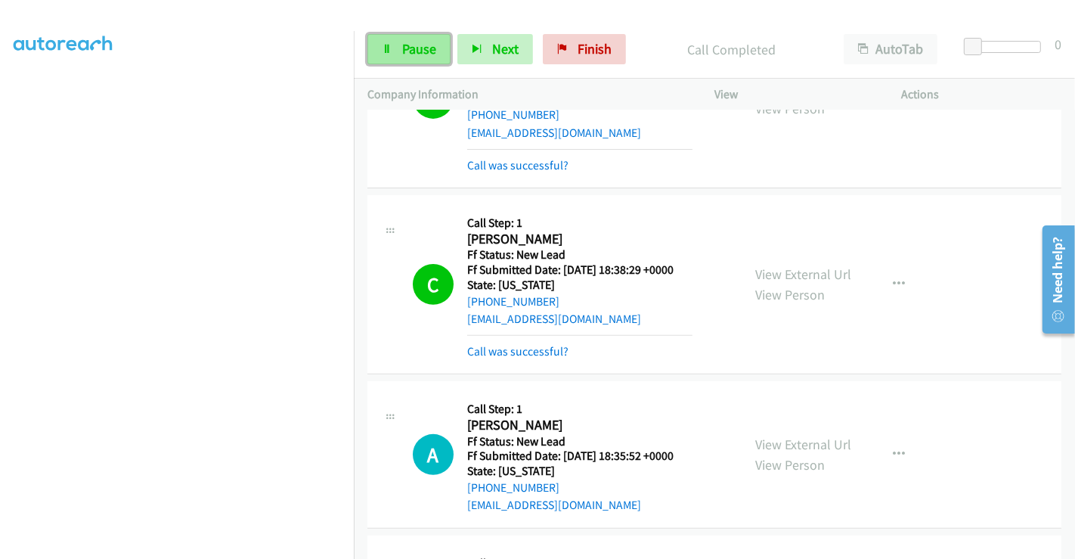
click at [413, 46] on span "Pause" at bounding box center [419, 48] width 34 height 17
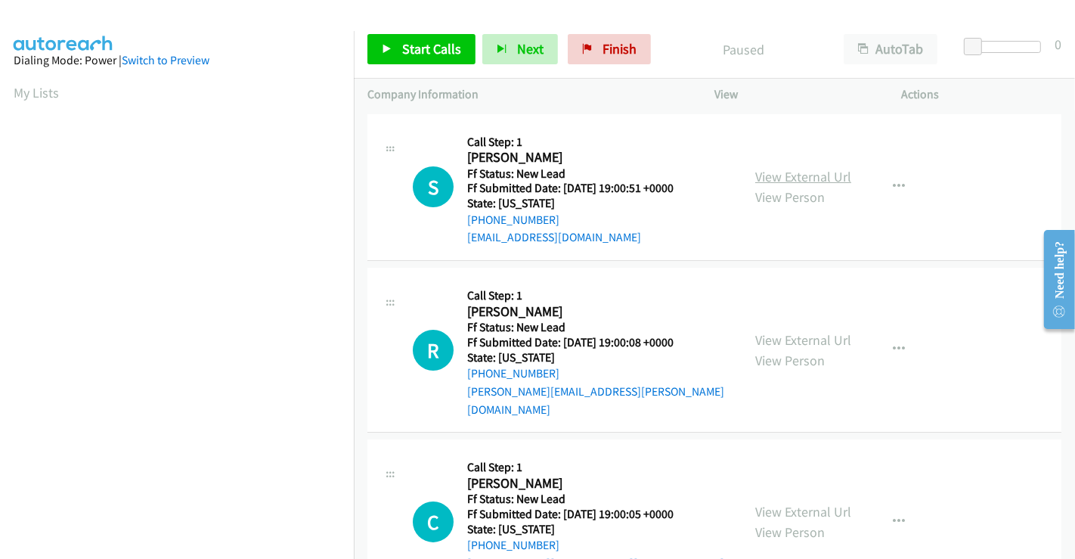
click at [773, 169] on link "View External Url" at bounding box center [803, 176] width 96 height 17
click at [797, 331] on link "View External Url" at bounding box center [803, 339] width 96 height 17
click at [790, 503] on link "View External Url" at bounding box center [803, 511] width 96 height 17
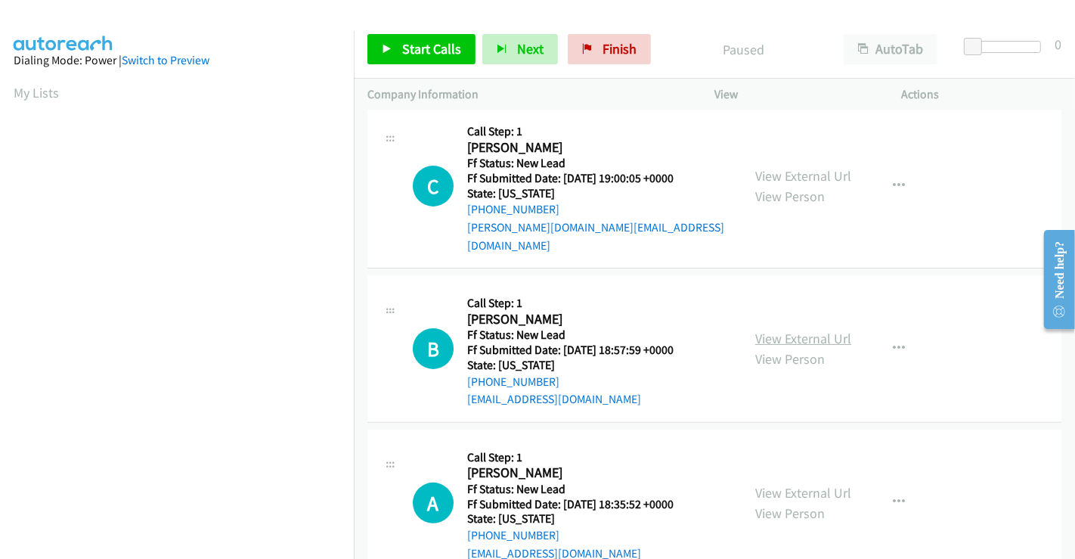
scroll to position [336, 0]
click at [791, 330] on link "View External Url" at bounding box center [803, 338] width 96 height 17
click at [404, 46] on span "Start Calls" at bounding box center [431, 48] width 59 height 17
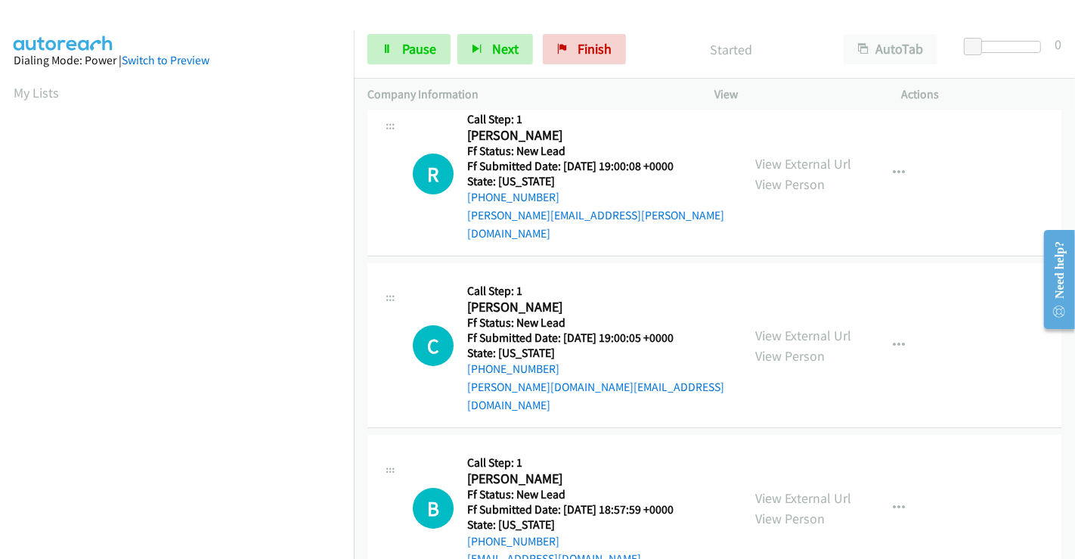
scroll to position [0, 0]
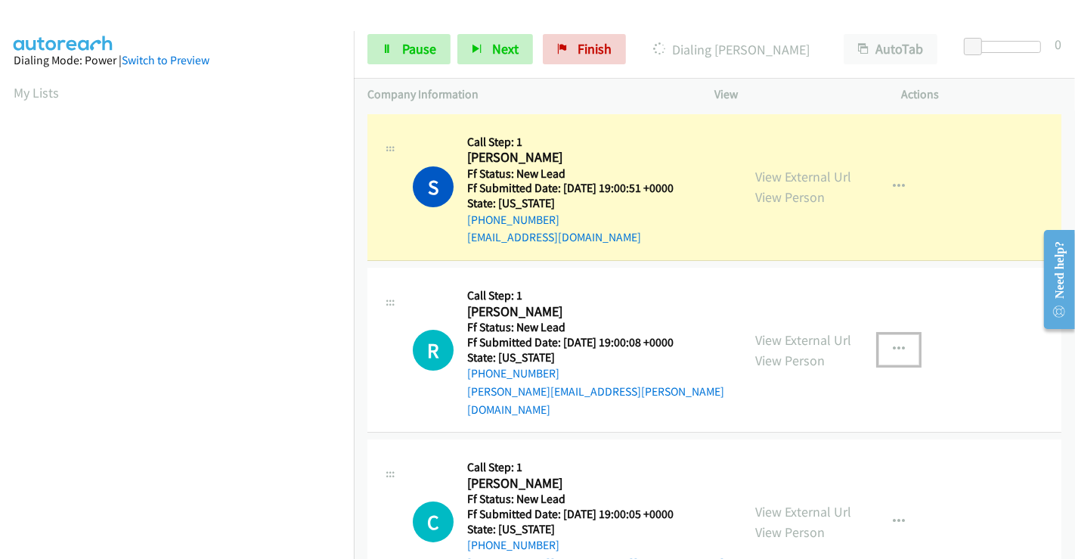
click at [893, 343] on icon "button" at bounding box center [899, 349] width 12 height 12
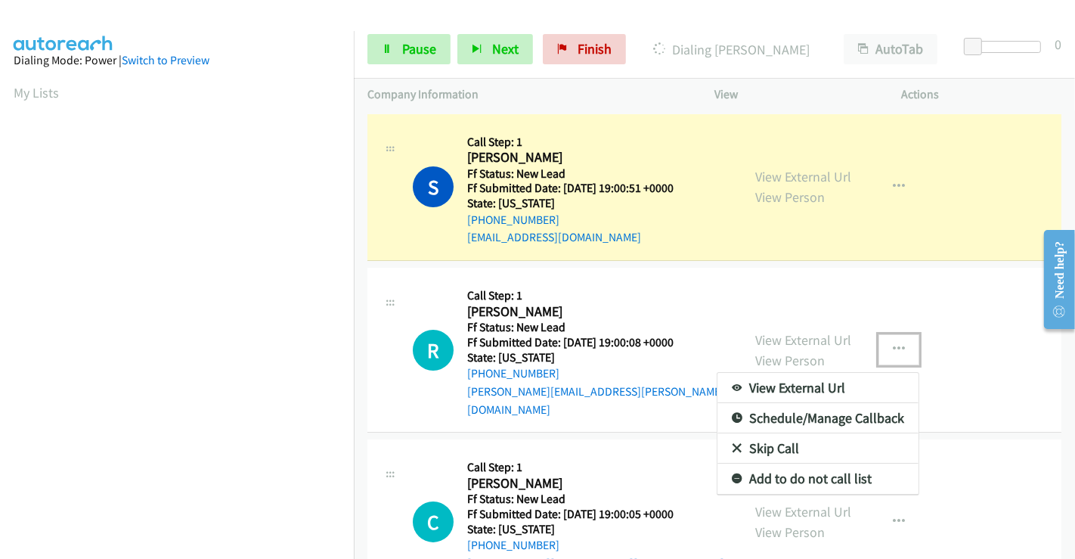
click at [783, 433] on link "Skip Call" at bounding box center [817, 448] width 201 height 30
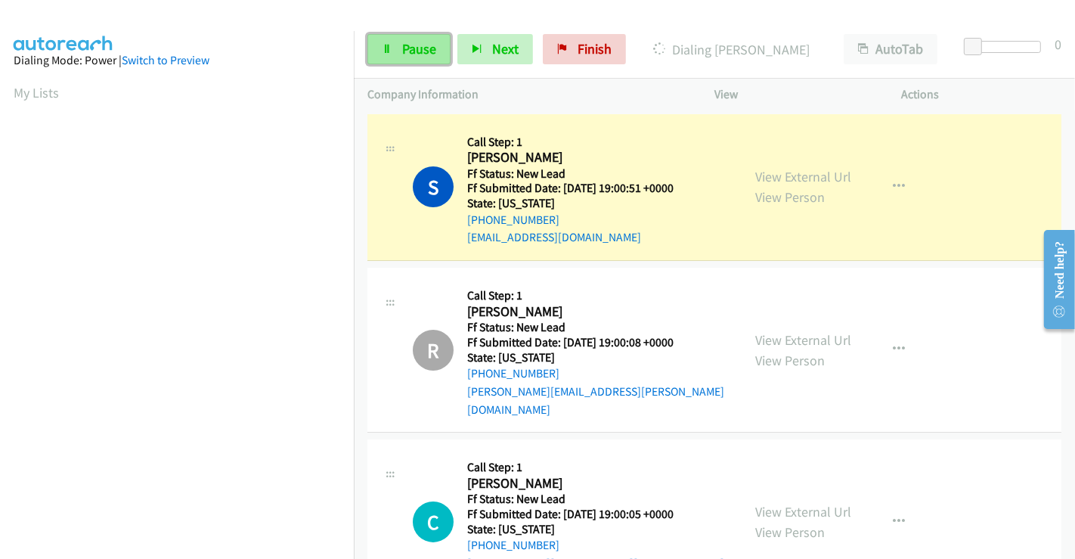
click at [416, 42] on span "Pause" at bounding box center [419, 48] width 34 height 17
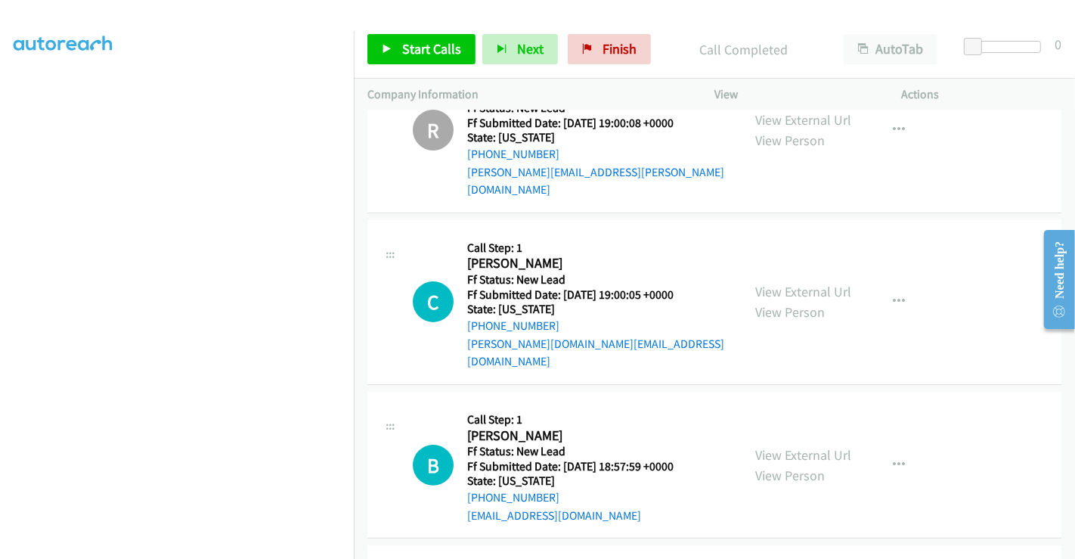
scroll to position [283, 0]
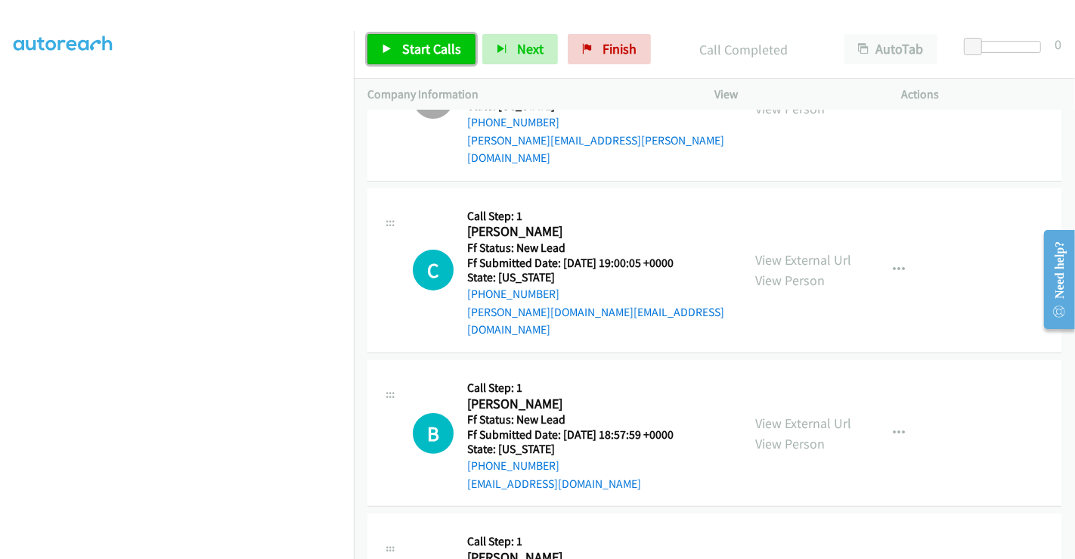
click at [412, 48] on span "Start Calls" at bounding box center [431, 48] width 59 height 17
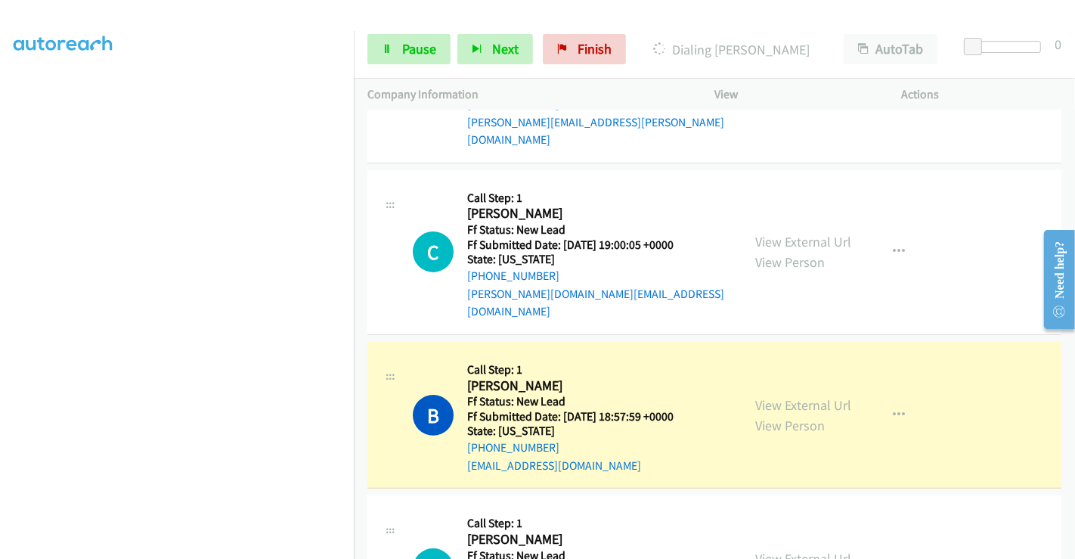
scroll to position [203, 0]
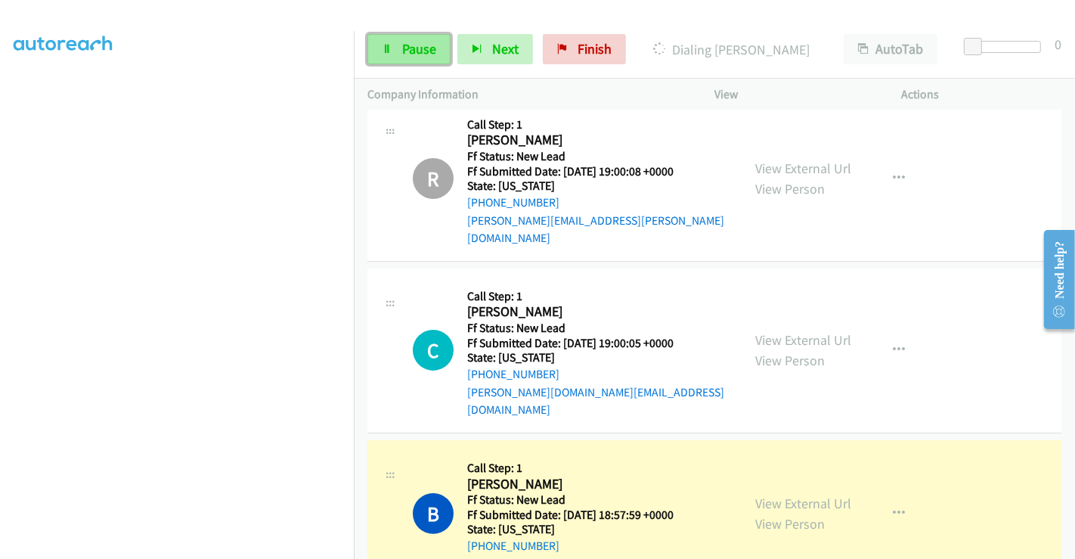
click at [410, 51] on span "Pause" at bounding box center [419, 48] width 34 height 17
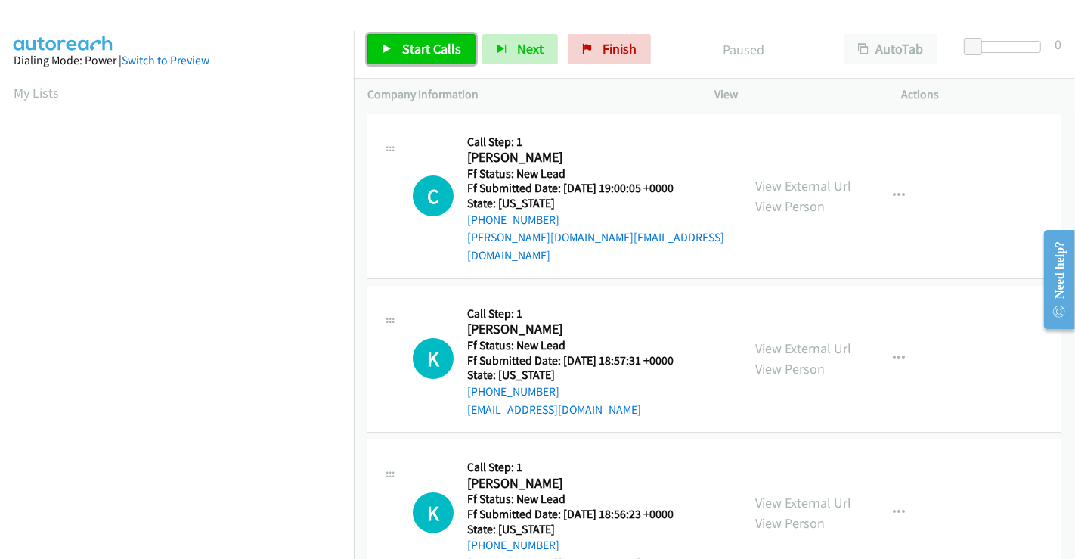
click at [417, 47] on span "Start Calls" at bounding box center [431, 48] width 59 height 17
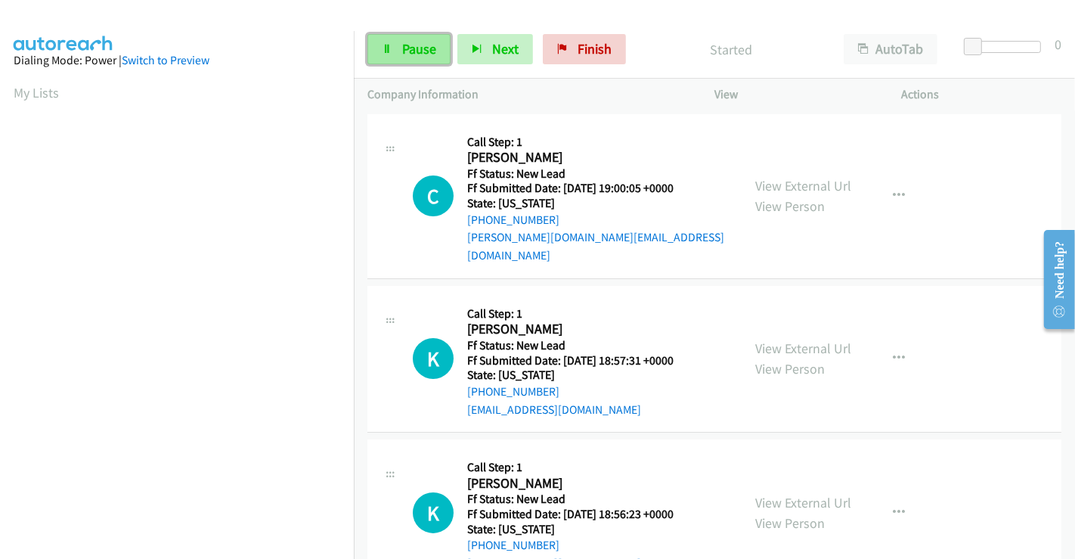
click at [411, 47] on span "Pause" at bounding box center [419, 48] width 34 height 17
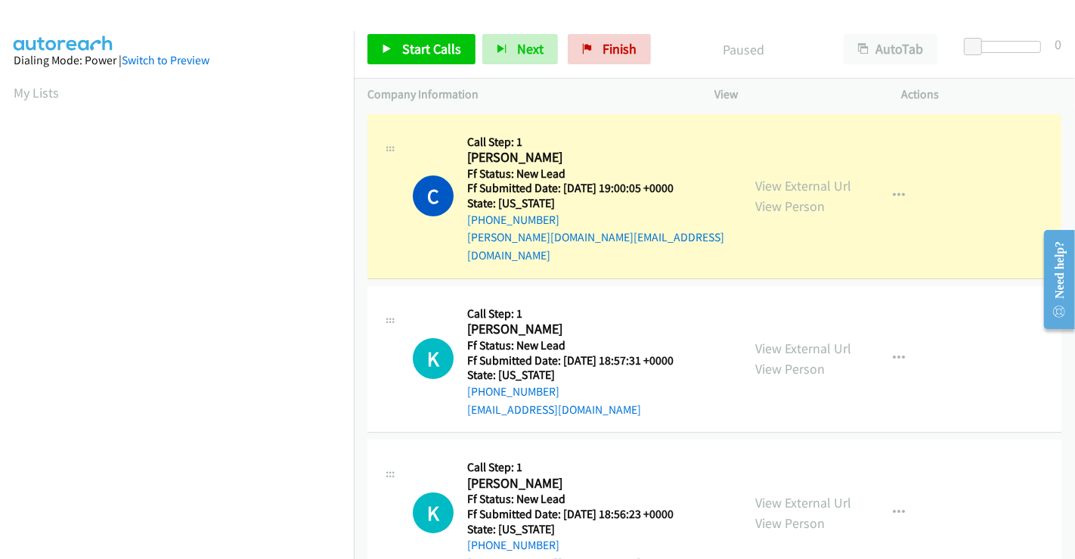
scroll to position [291, 0]
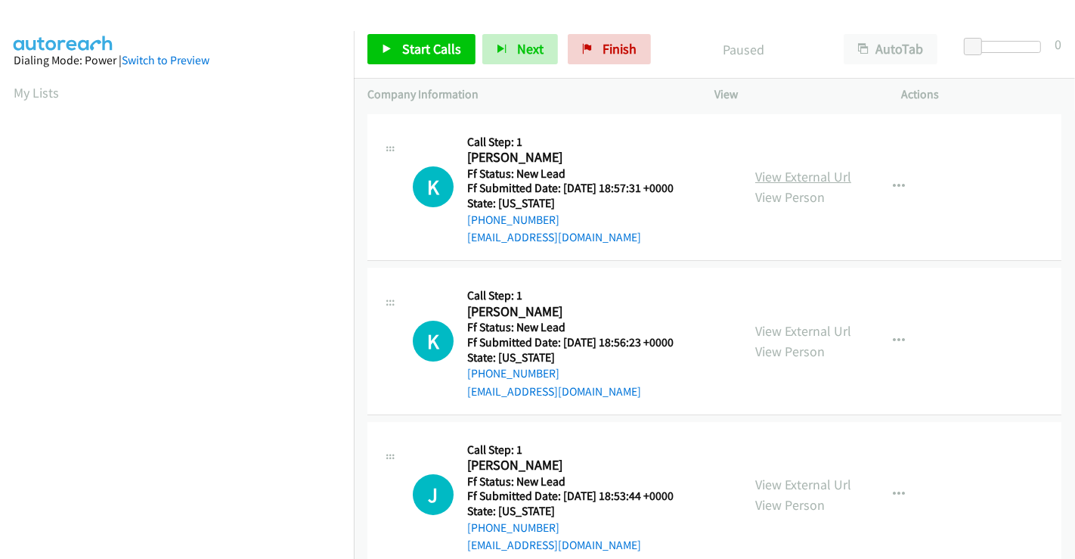
click at [813, 168] on link "View External Url" at bounding box center [803, 176] width 96 height 17
click at [785, 326] on link "View External Url" at bounding box center [803, 330] width 96 height 17
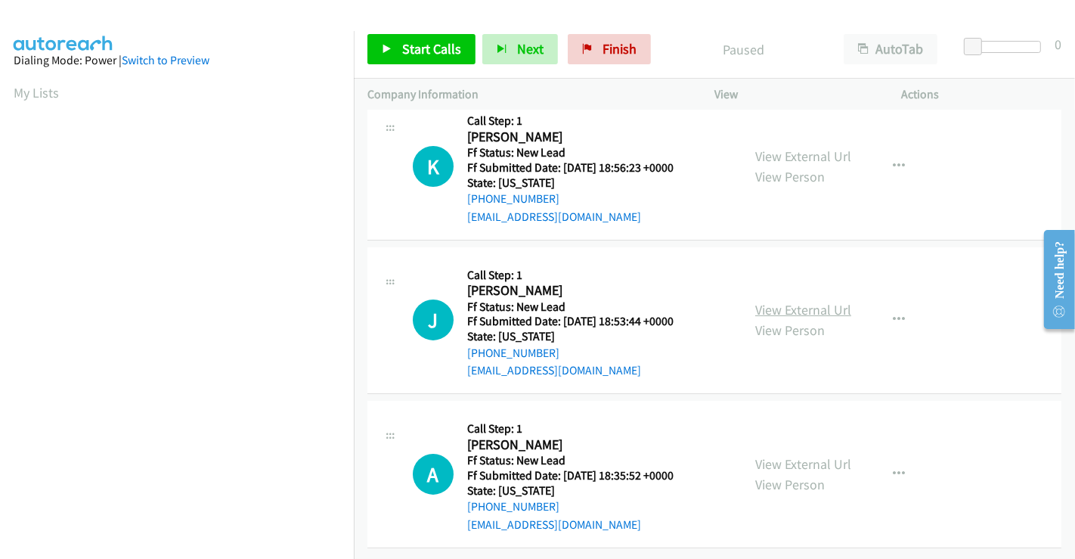
scroll to position [186, 0]
click at [792, 301] on link "View External Url" at bounding box center [803, 309] width 96 height 17
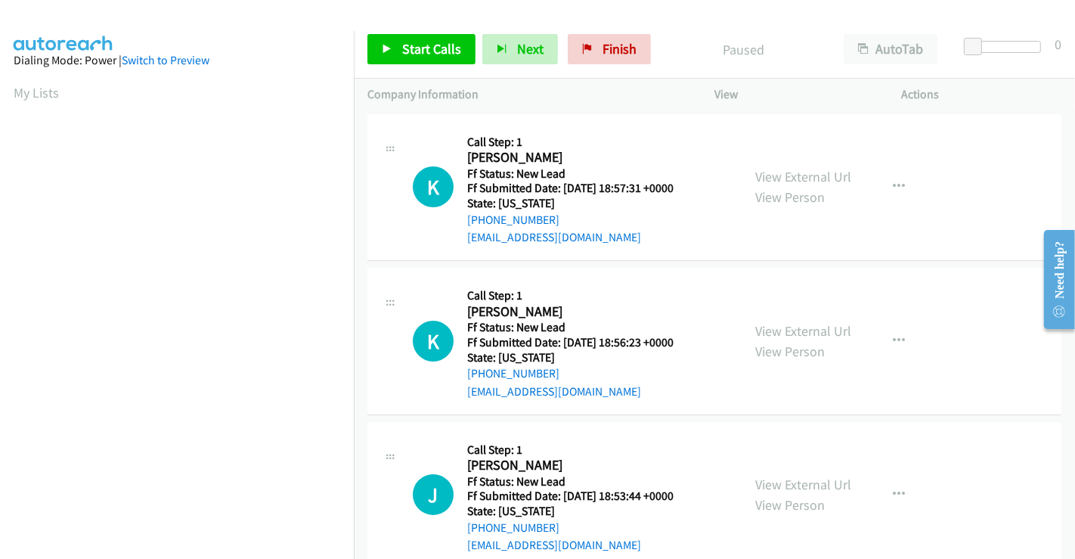
scroll to position [291, 0]
click at [410, 47] on span "Start Calls" at bounding box center [431, 48] width 59 height 17
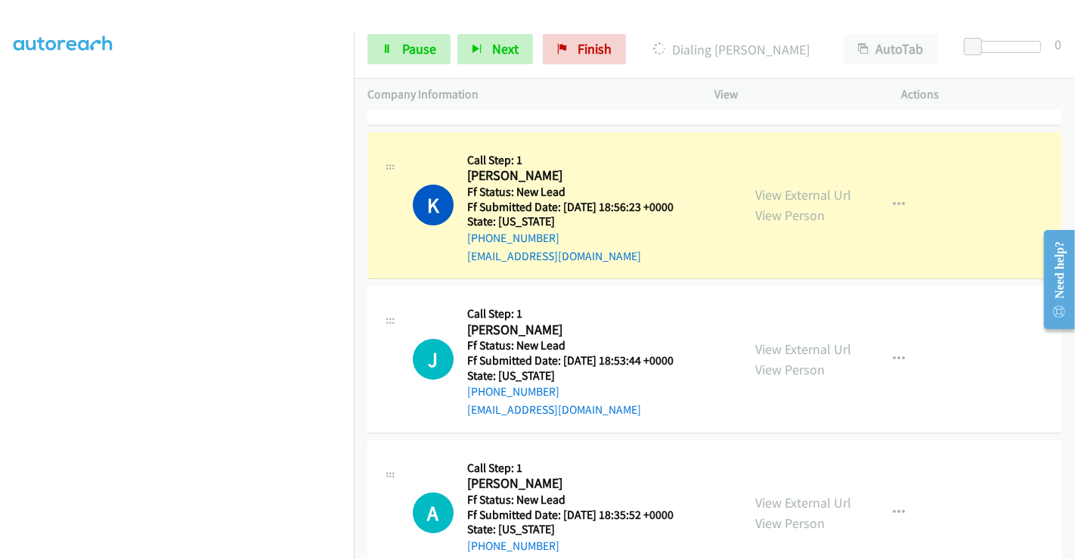
scroll to position [218, 0]
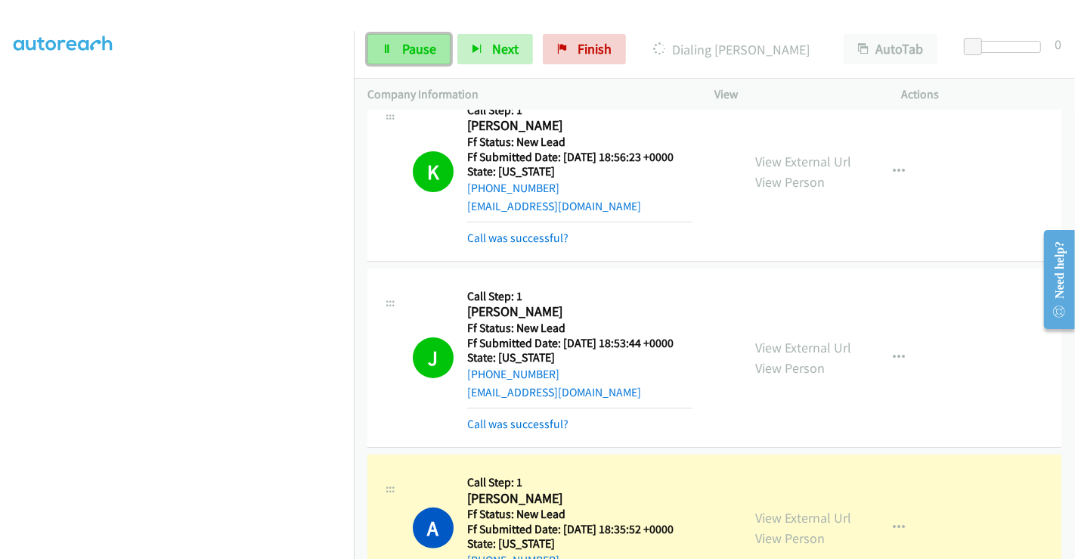
click at [417, 54] on span "Pause" at bounding box center [419, 48] width 34 height 17
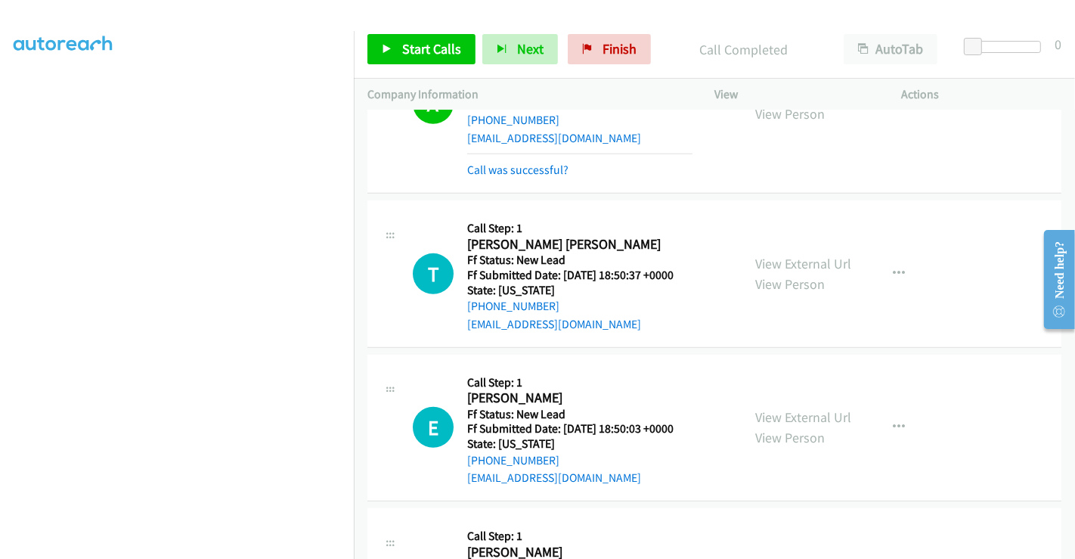
scroll to position [775, 0]
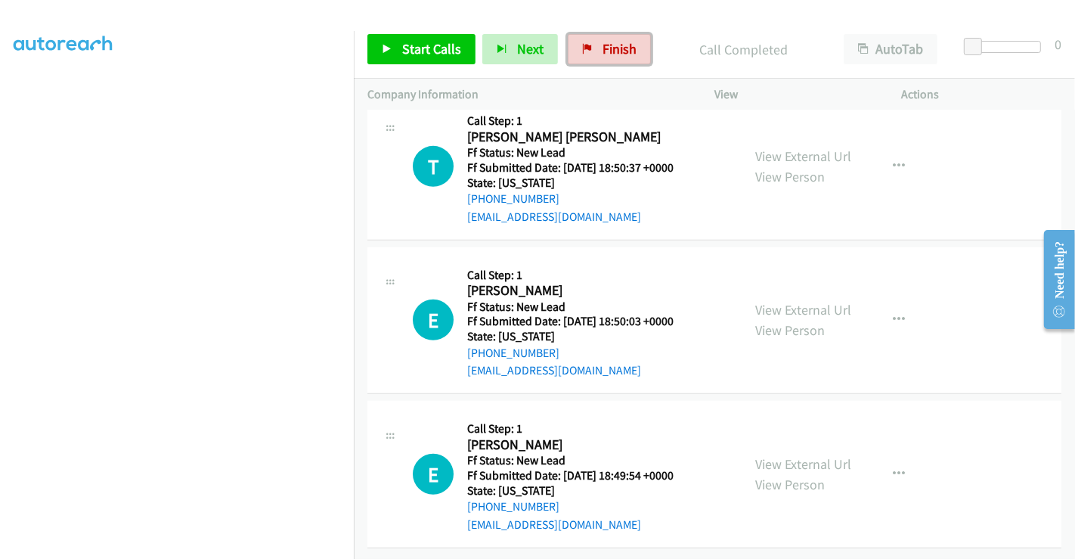
drag, startPoint x: 605, startPoint y: 44, endPoint x: 586, endPoint y: 89, distance: 49.4
click at [605, 44] on span "Finish" at bounding box center [619, 48] width 34 height 17
